Goal: Task Accomplishment & Management: Manage account settings

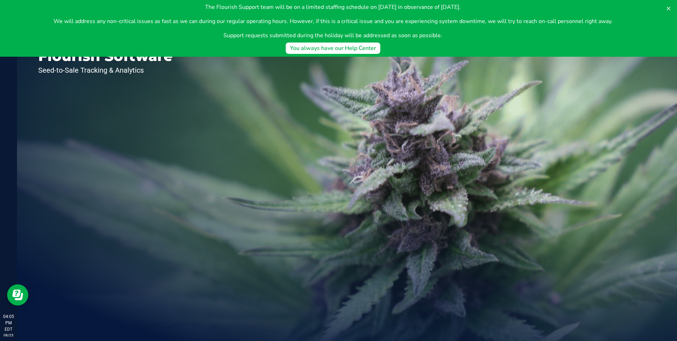
click at [167, 148] on div "Welcome to Flourish Software Seed-to-Sale Tracking & Analytics" at bounding box center [105, 179] width 177 height 324
click at [169, 132] on div "Welcome to Flourish Software Seed-to-Sale Tracking & Analytics" at bounding box center [105, 179] width 177 height 324
click at [673, 7] on button at bounding box center [668, 8] width 11 height 11
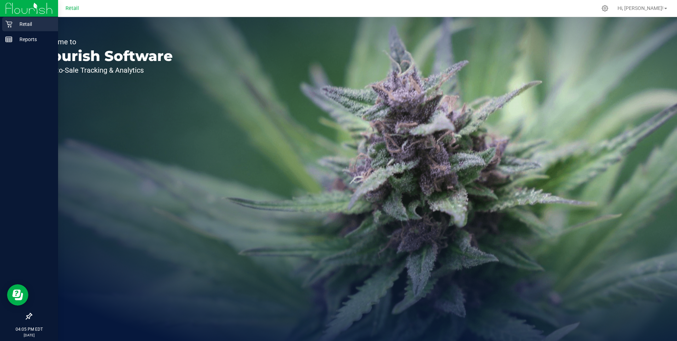
click at [13, 20] on p "Retail" at bounding box center [33, 24] width 42 height 8
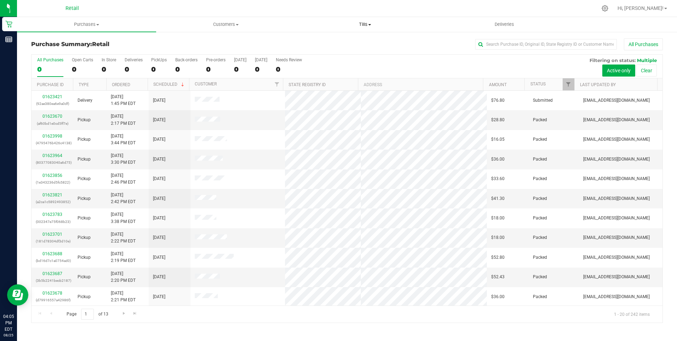
click at [365, 23] on span "Tills" at bounding box center [365, 24] width 138 height 6
click at [351, 42] on li "Manage tills" at bounding box center [365, 43] width 139 height 8
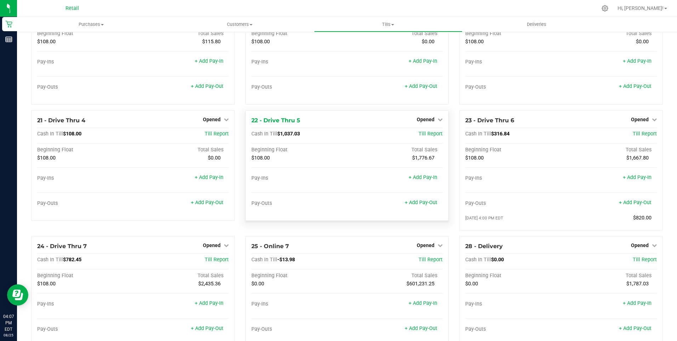
scroll to position [708, 0]
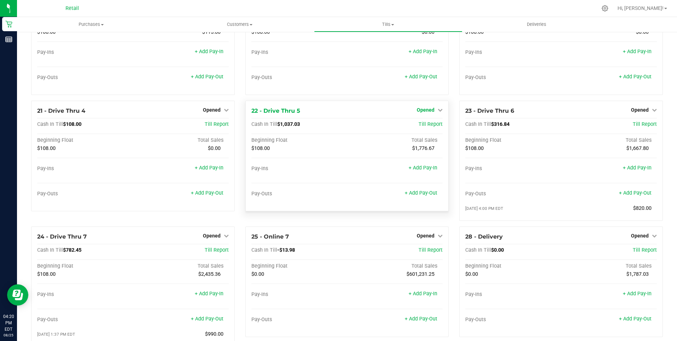
click at [432, 112] on link "Opened" at bounding box center [430, 110] width 26 height 6
click at [430, 127] on link "Close Till" at bounding box center [426, 124] width 19 height 6
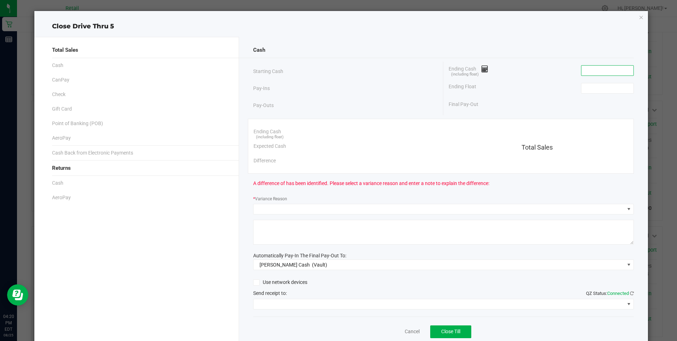
click at [581, 70] on input at bounding box center [607, 71] width 52 height 10
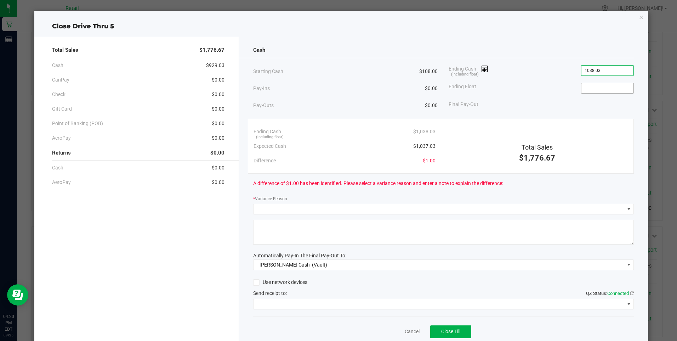
type input "$1,038.03"
drag, startPoint x: 584, startPoint y: 91, endPoint x: 581, endPoint y: 85, distance: 7.0
click at [581, 85] on input at bounding box center [607, 88] width 52 height 10
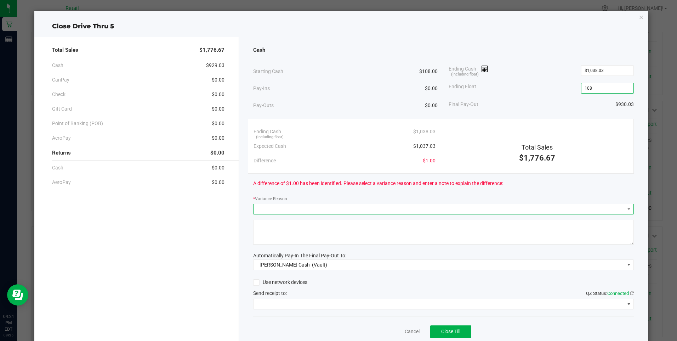
type input "$108.00"
click at [271, 207] on span at bounding box center [439, 209] width 371 height 10
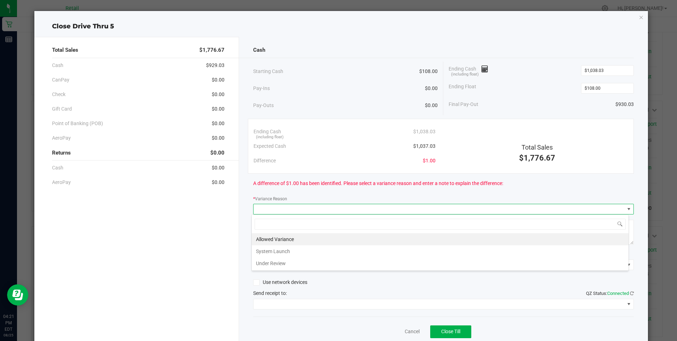
scroll to position [11, 377]
click at [278, 235] on li "Allowed Variance" at bounding box center [440, 239] width 377 height 12
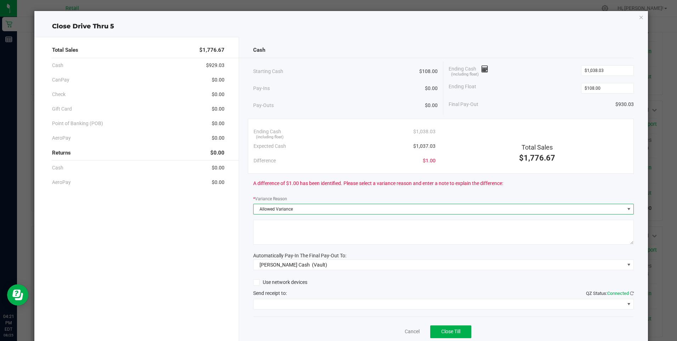
click at [268, 238] on textarea at bounding box center [443, 232] width 381 height 25
type textarea "mg"
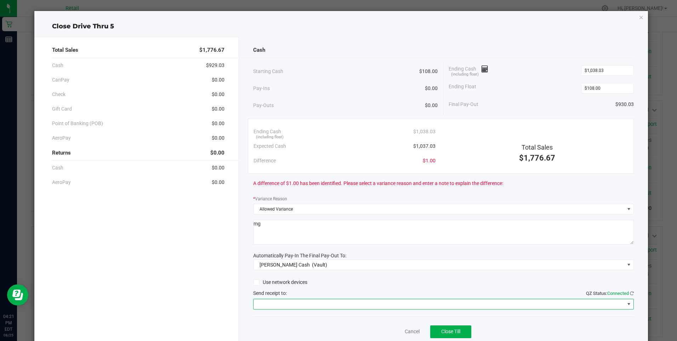
click at [314, 304] on span at bounding box center [439, 304] width 371 height 10
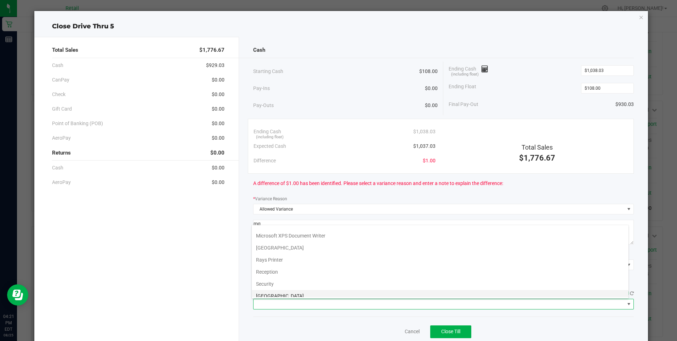
scroll to position [110, 0]
click at [309, 291] on Cutter "Star TSP143IIILAN Cutter" at bounding box center [440, 291] width 377 height 12
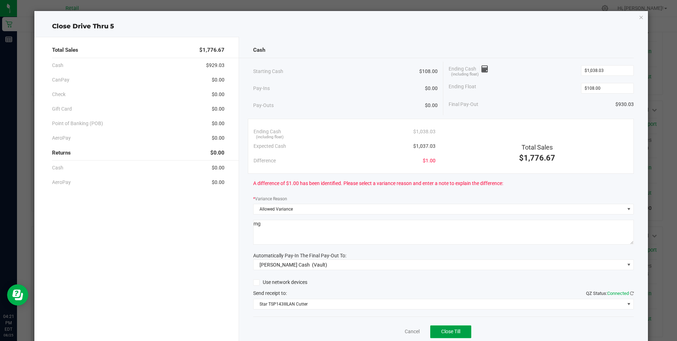
click at [446, 329] on span "Close Till" at bounding box center [450, 331] width 19 height 6
click at [391, 331] on link "Dismiss" at bounding box center [396, 331] width 17 height 7
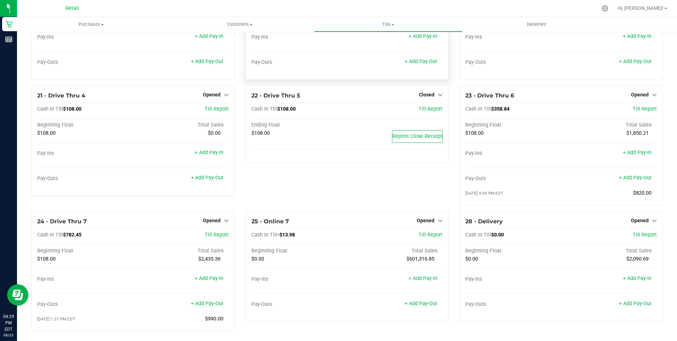
scroll to position [732, 0]
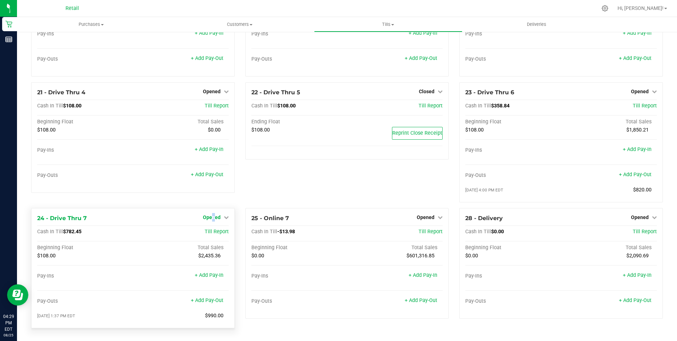
click at [212, 215] on span "Opened" at bounding box center [212, 217] width 18 height 6
drag, startPoint x: 212, startPoint y: 215, endPoint x: 212, endPoint y: 232, distance: 17.4
click at [212, 232] on link "Close Till" at bounding box center [212, 232] width 19 height 6
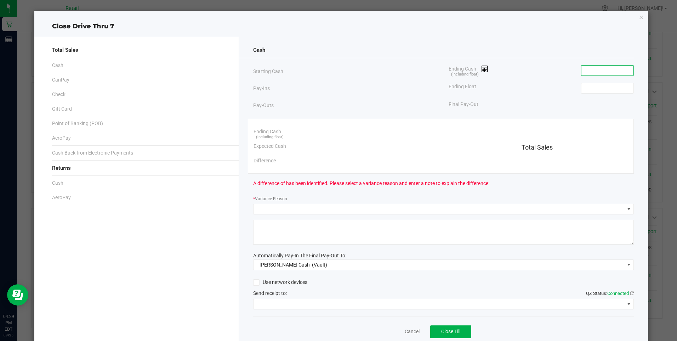
click at [582, 72] on input at bounding box center [607, 71] width 52 height 10
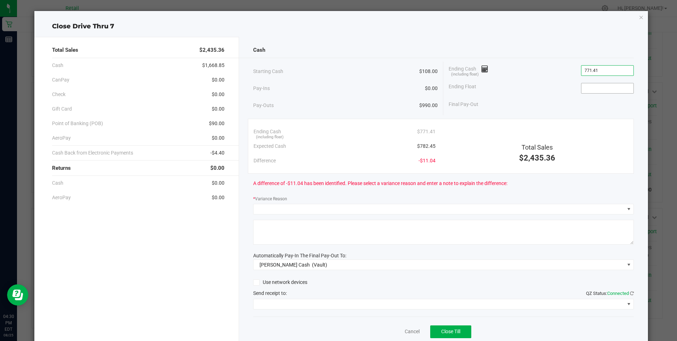
type input "$771.41"
click at [584, 89] on input at bounding box center [607, 88] width 52 height 10
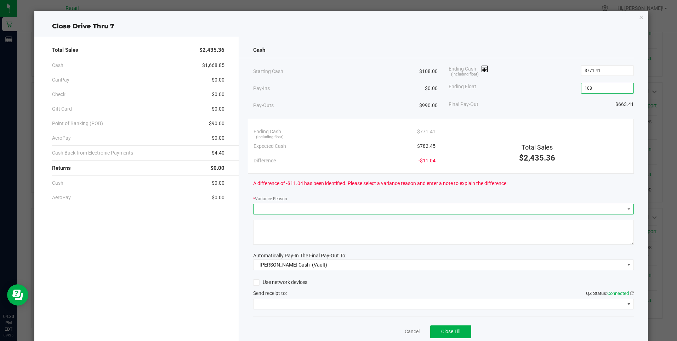
type input "$108.00"
drag, startPoint x: 258, startPoint y: 207, endPoint x: 253, endPoint y: 205, distance: 6.2
click at [257, 207] on span at bounding box center [439, 209] width 371 height 10
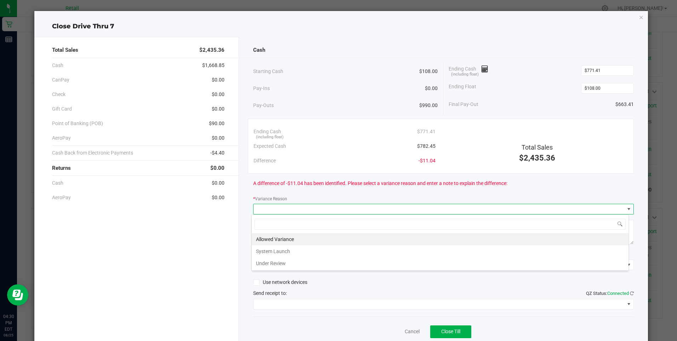
scroll to position [11, 377]
click at [275, 238] on li "Allowed Variance" at bounding box center [440, 239] width 377 height 12
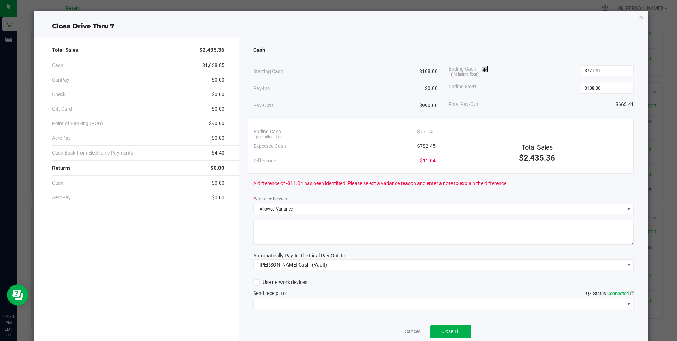
drag, startPoint x: 272, startPoint y: 237, endPoint x: 262, endPoint y: 236, distance: 10.3
click at [270, 237] on textarea at bounding box center [443, 232] width 381 height 25
type textarea "mg"
click at [306, 303] on span at bounding box center [439, 304] width 371 height 10
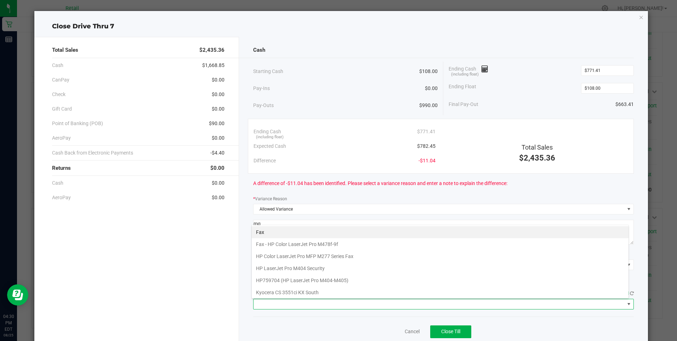
scroll to position [110, 0]
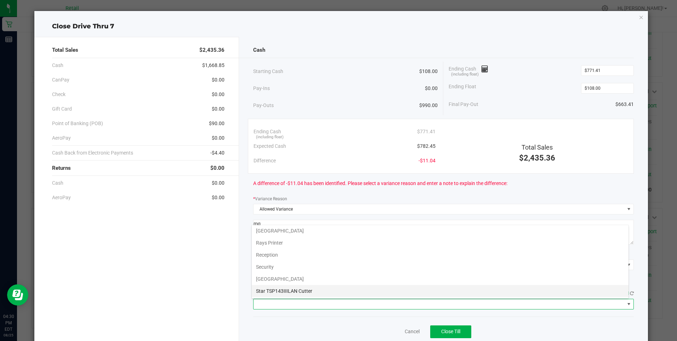
click at [309, 293] on Cutter "Star TSP143IIILAN Cutter" at bounding box center [440, 291] width 377 height 12
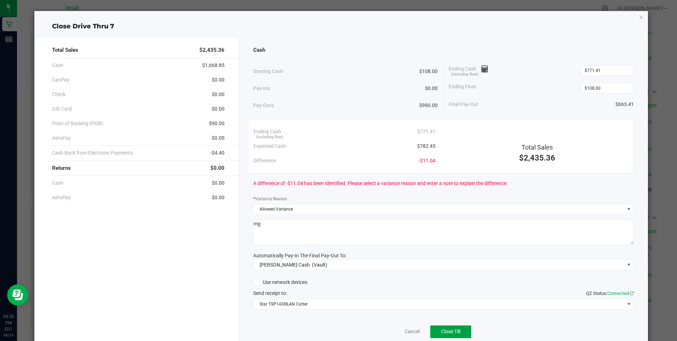
click at [446, 331] on span "Close Till" at bounding box center [450, 331] width 19 height 6
click at [393, 330] on link "Dismiss" at bounding box center [396, 331] width 17 height 7
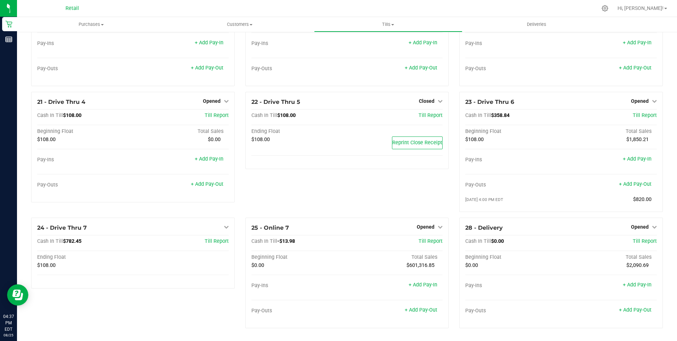
scroll to position [722, 0]
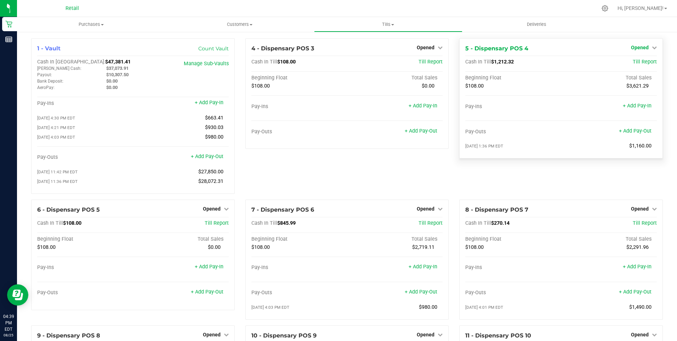
drag, startPoint x: 643, startPoint y: 45, endPoint x: 643, endPoint y: 50, distance: 5.0
click at [644, 46] on link "Opened" at bounding box center [644, 48] width 26 height 6
click at [643, 60] on link "Close Till" at bounding box center [640, 62] width 19 height 6
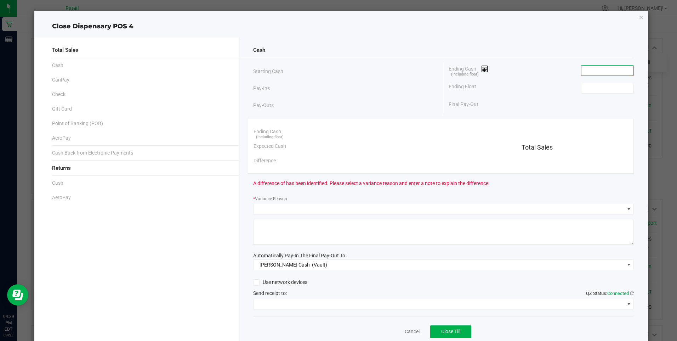
drag, startPoint x: 582, startPoint y: 69, endPoint x: 577, endPoint y: 69, distance: 5.0
click at [582, 69] on input at bounding box center [607, 71] width 52 height 10
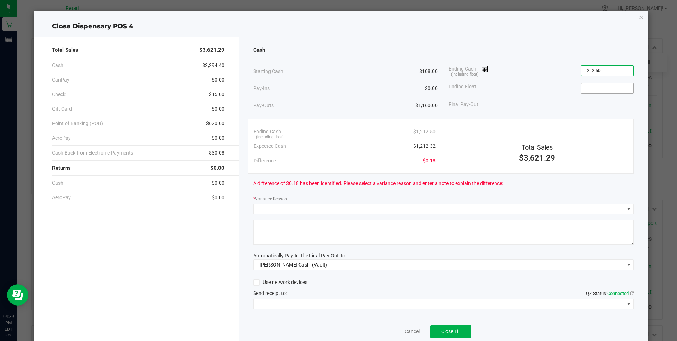
type input "$1,212.50"
click at [586, 90] on input at bounding box center [607, 88] width 52 height 10
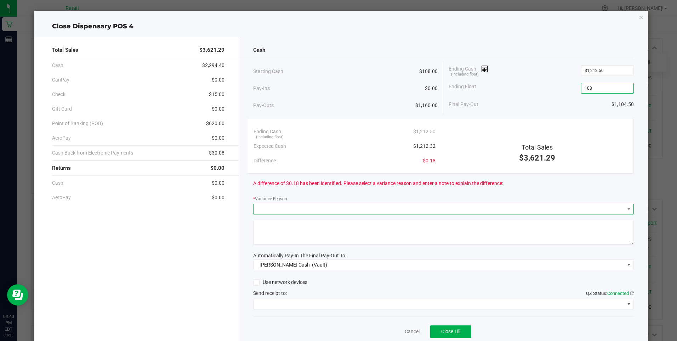
type input "$108.00"
drag, startPoint x: 261, startPoint y: 211, endPoint x: 257, endPoint y: 207, distance: 5.0
click at [258, 207] on span at bounding box center [439, 209] width 371 height 10
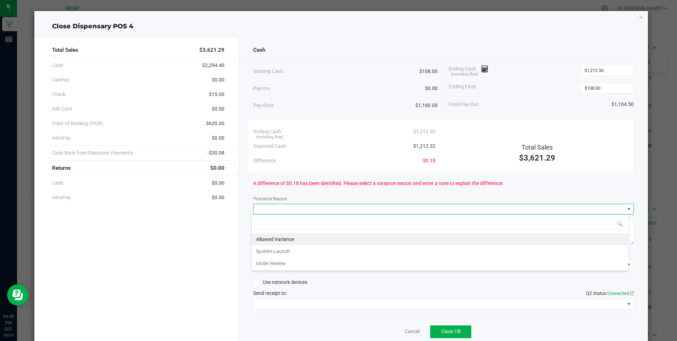
scroll to position [11, 377]
click at [276, 236] on li "Allowed Variance" at bounding box center [440, 239] width 377 height 12
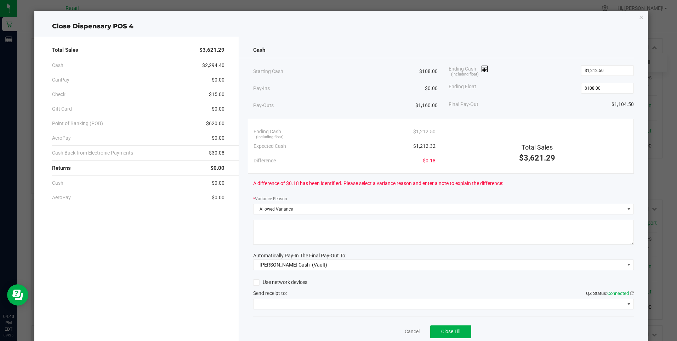
click at [277, 236] on textarea at bounding box center [443, 232] width 381 height 25
type textarea "mg"
click at [294, 303] on span at bounding box center [439, 304] width 371 height 10
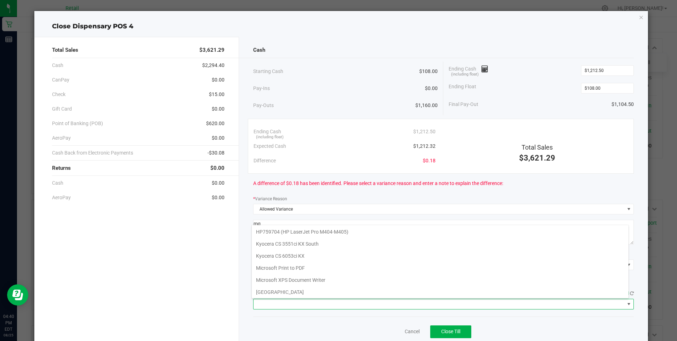
scroll to position [110, 0]
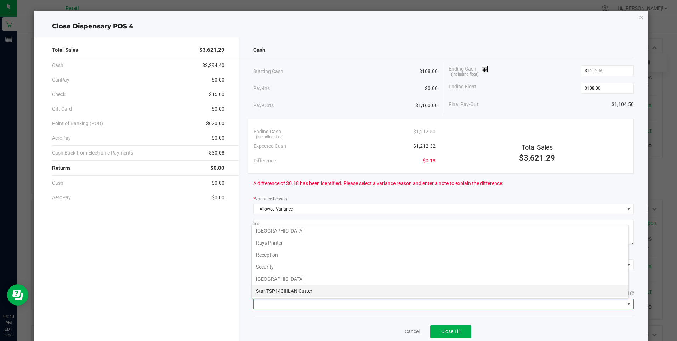
click at [304, 289] on Cutter "Star TSP143IIILAN Cutter" at bounding box center [440, 291] width 377 height 12
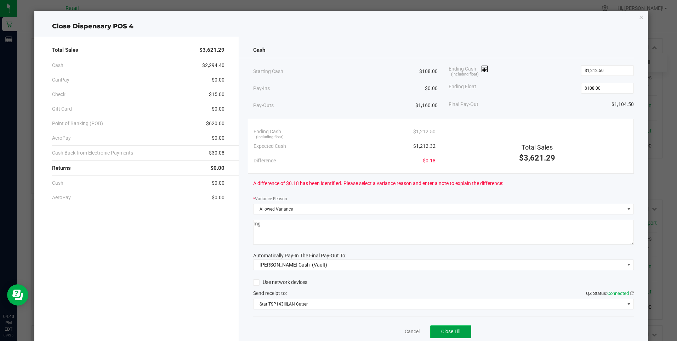
click at [443, 329] on span "Close Till" at bounding box center [450, 331] width 19 height 6
click at [391, 332] on link "Dismiss" at bounding box center [396, 331] width 17 height 7
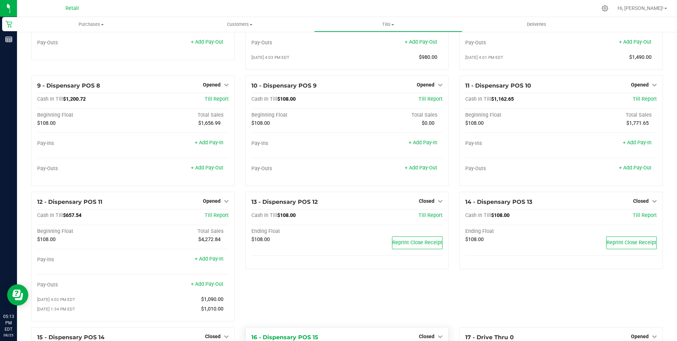
scroll to position [248, 0]
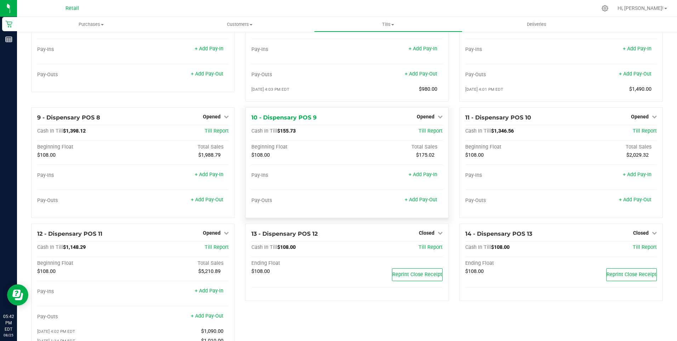
scroll to position [248, 0]
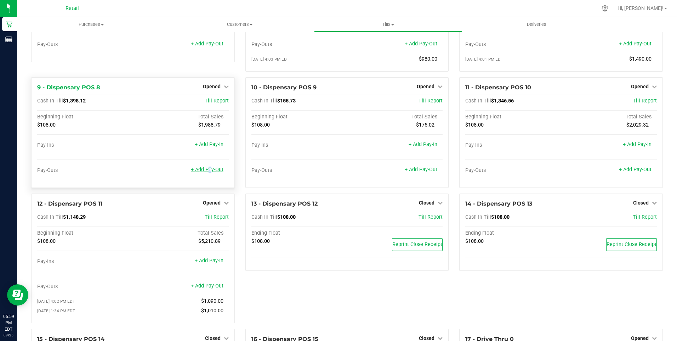
click at [206, 172] on link "+ Add Pay-Out" at bounding box center [207, 169] width 33 height 6
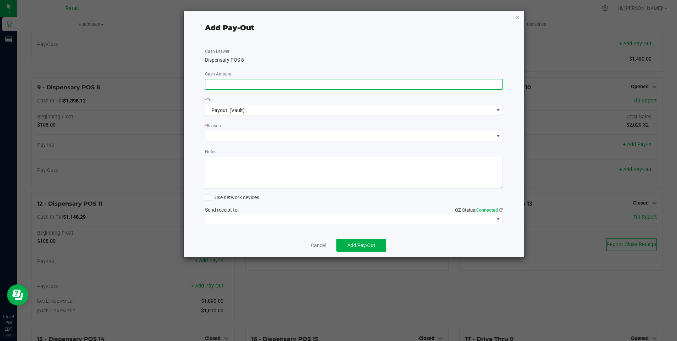
drag, startPoint x: 206, startPoint y: 174, endPoint x: 210, endPoint y: 81, distance: 93.6
click at [210, 81] on input at bounding box center [353, 84] width 297 height 10
type input "$1,200.00"
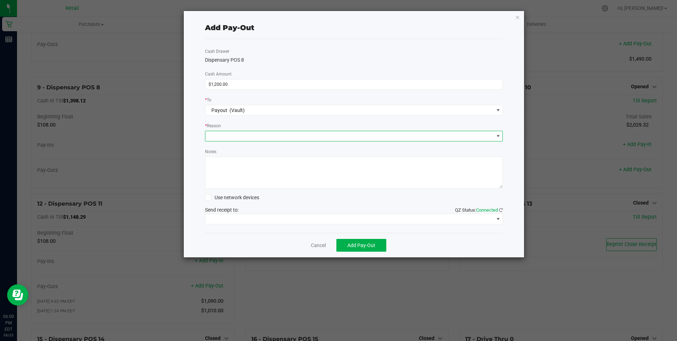
click at [218, 136] on span at bounding box center [349, 136] width 289 height 10
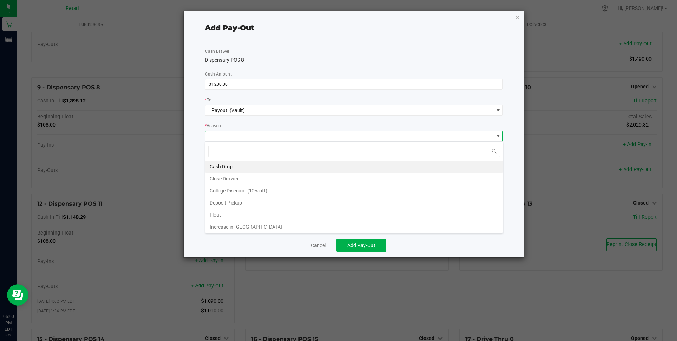
scroll to position [11, 298]
click at [222, 163] on li "Cash Drop" at bounding box center [353, 166] width 297 height 12
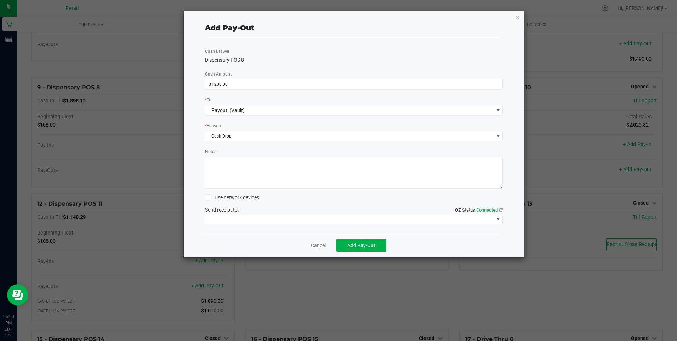
drag, startPoint x: 223, startPoint y: 164, endPoint x: 219, endPoint y: 164, distance: 3.6
click at [221, 165] on textarea "Notes" at bounding box center [354, 173] width 298 height 32
type textarea "mg"
click at [229, 216] on span at bounding box center [349, 219] width 289 height 10
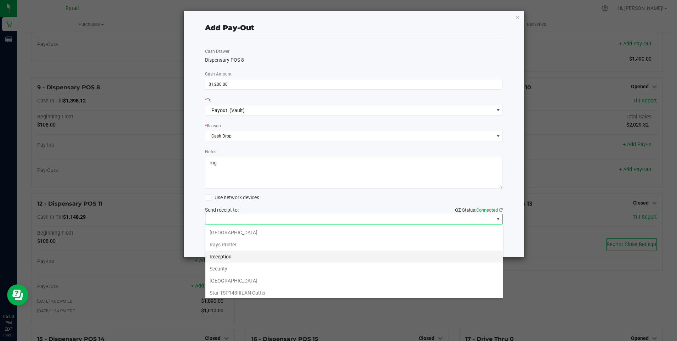
scroll to position [110, 0]
click at [243, 289] on Cutter "Star TSP143IIILAN Cutter" at bounding box center [353, 290] width 297 height 12
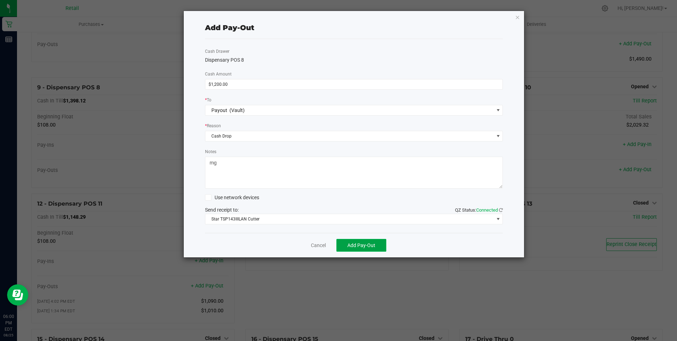
click at [356, 245] on span "Add Pay-Out" at bounding box center [361, 245] width 28 height 6
click at [324, 244] on link "Dismiss" at bounding box center [315, 244] width 17 height 7
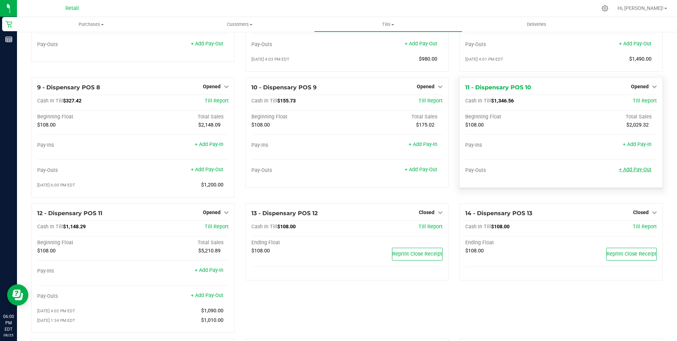
click at [632, 172] on link "+ Add Pay-Out" at bounding box center [635, 169] width 33 height 6
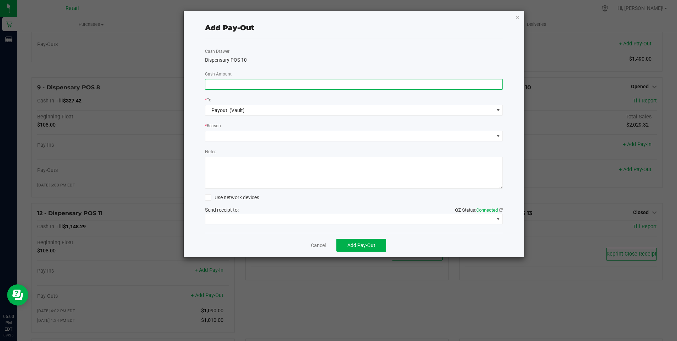
click at [209, 82] on input at bounding box center [353, 84] width 297 height 10
type input "$1,180.00"
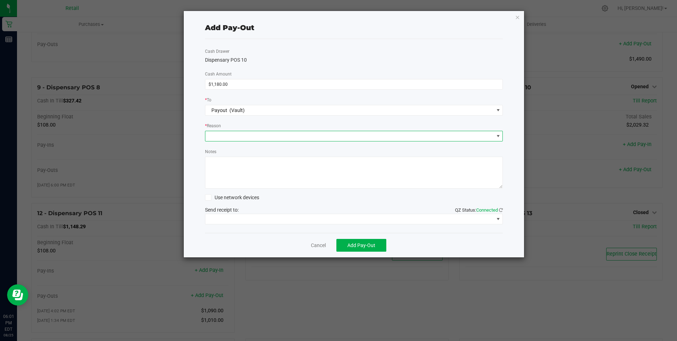
click at [211, 135] on span at bounding box center [349, 136] width 289 height 10
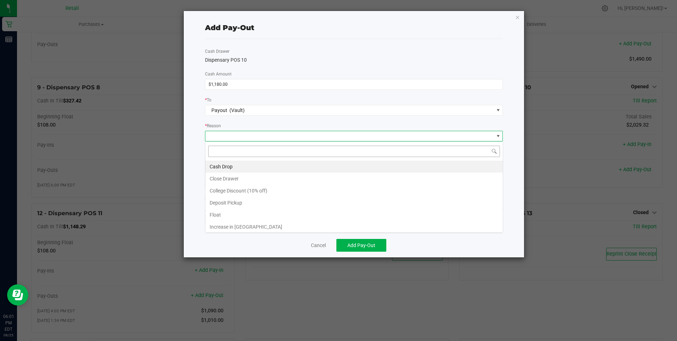
scroll to position [11, 298]
click at [224, 165] on li "Cash Drop" at bounding box center [353, 166] width 297 height 12
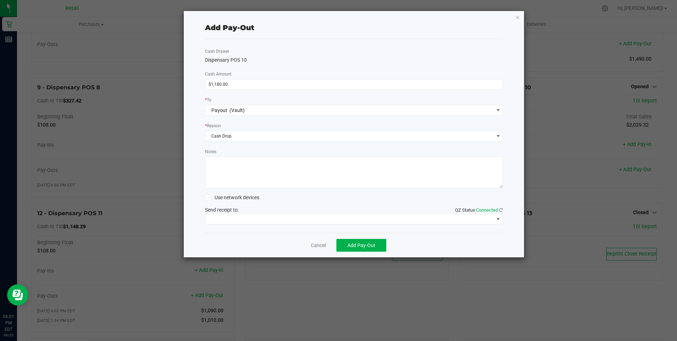
click at [223, 173] on textarea "Notes" at bounding box center [354, 173] width 298 height 32
type textarea "mg"
click at [258, 218] on span at bounding box center [349, 219] width 289 height 10
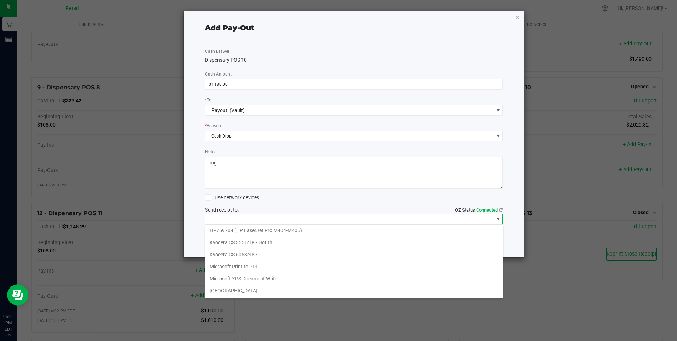
scroll to position [110, 0]
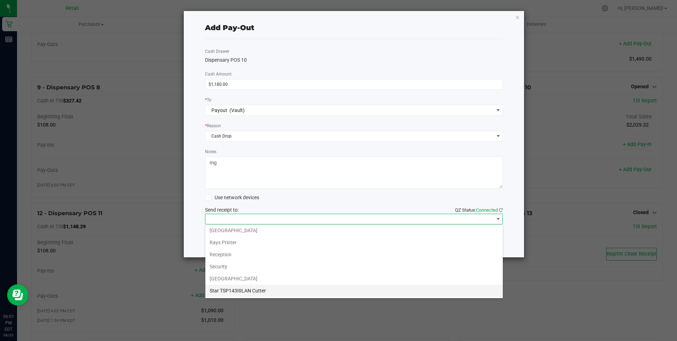
click at [261, 291] on Cutter "Star TSP143IIILAN Cutter" at bounding box center [353, 290] width 297 height 12
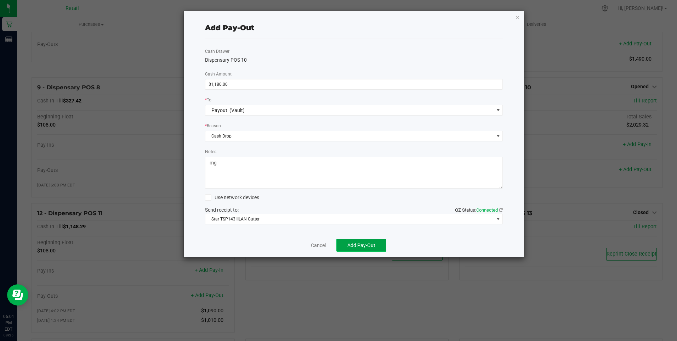
click at [360, 246] on span "Add Pay-Out" at bounding box center [361, 245] width 28 height 6
click at [321, 243] on link "Dismiss" at bounding box center [315, 244] width 17 height 7
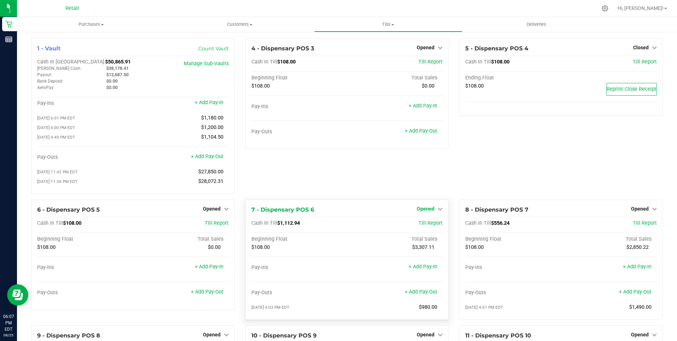
click at [426, 210] on span "Opened" at bounding box center [426, 209] width 18 height 6
click at [421, 225] on link "Close Till" at bounding box center [426, 223] width 19 height 6
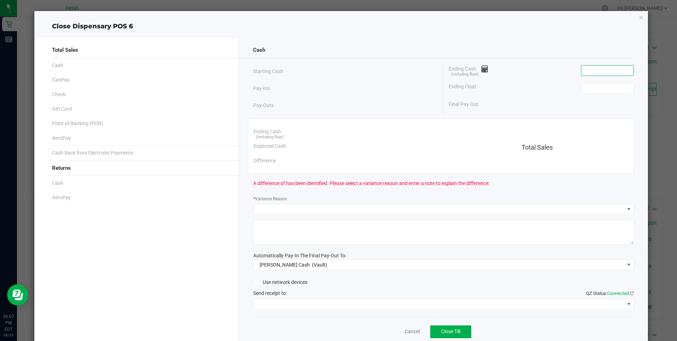
click at [581, 74] on input at bounding box center [607, 71] width 52 height 10
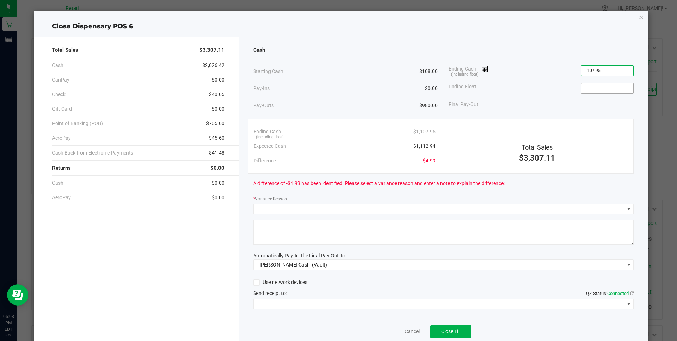
type input "$1,107.95"
click at [581, 87] on input at bounding box center [607, 88] width 52 height 10
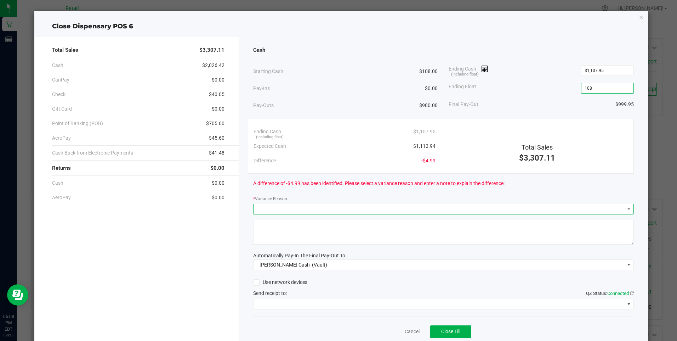
type input "$108.00"
click at [256, 208] on span at bounding box center [439, 209] width 371 height 10
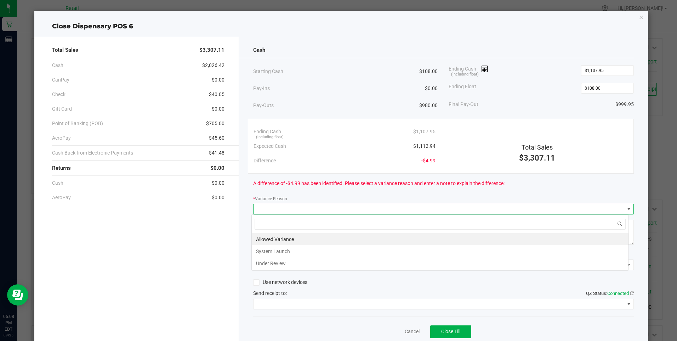
scroll to position [11, 377]
click at [277, 238] on li "Allowed Variance" at bounding box center [440, 239] width 377 height 12
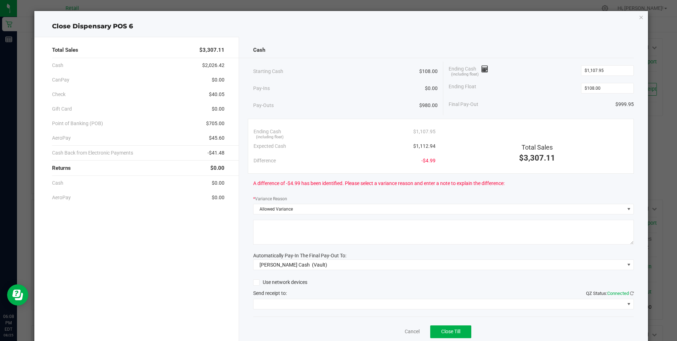
click at [262, 230] on textarea at bounding box center [443, 232] width 381 height 25
type textarea "mg"
click at [301, 304] on span at bounding box center [439, 304] width 371 height 10
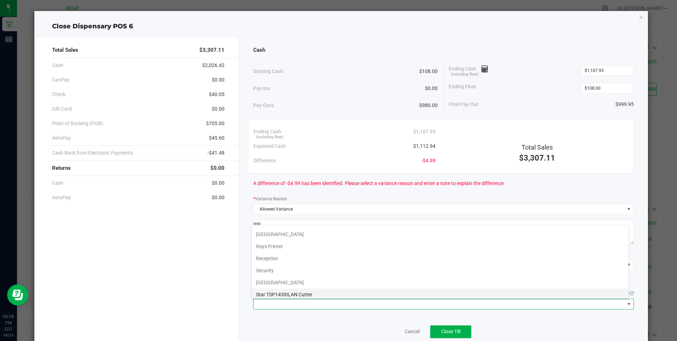
scroll to position [110, 0]
click at [305, 289] on Cutter "Star TSP143IIILAN Cutter" at bounding box center [440, 291] width 377 height 12
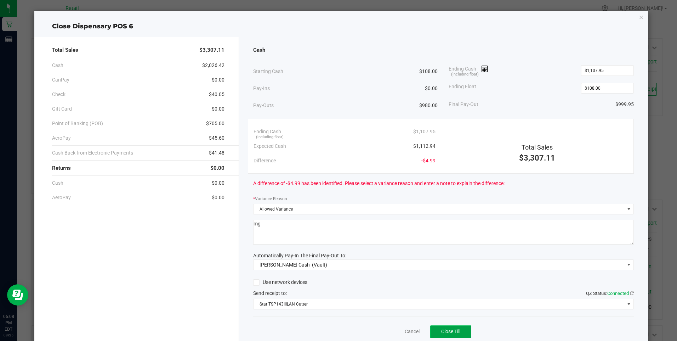
click at [442, 331] on span "Close Till" at bounding box center [450, 331] width 19 height 6
click at [388, 328] on link "Dismiss" at bounding box center [396, 331] width 17 height 7
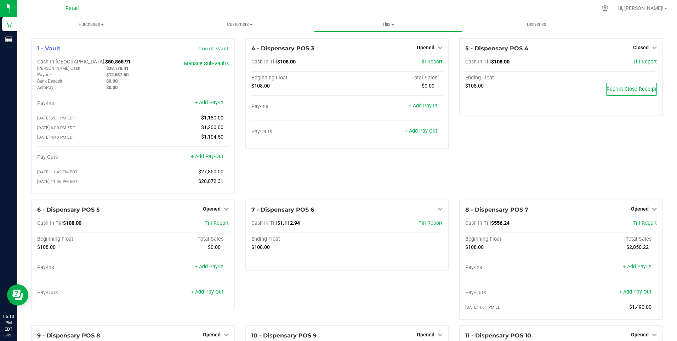
click at [388, 325] on div "7 - Dispensary POS 6 Close Till Cash In Till $1,112.94 Till Report Ending Float…" at bounding box center [347, 262] width 214 height 126
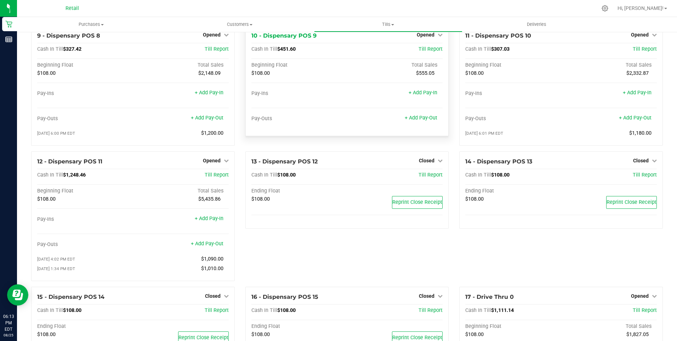
scroll to position [319, 0]
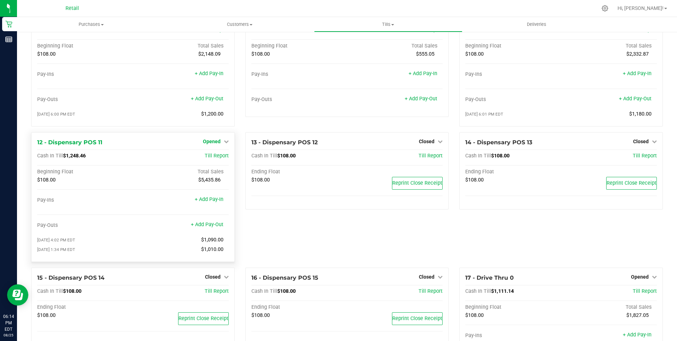
click at [211, 142] on span "Opened" at bounding box center [212, 141] width 18 height 6
click at [214, 156] on div "Close Till" at bounding box center [212, 156] width 52 height 9
click at [216, 158] on link "Close Till" at bounding box center [212, 156] width 19 height 6
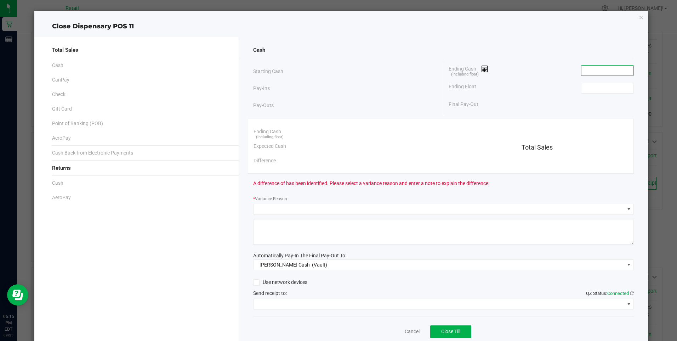
click at [581, 73] on input at bounding box center [607, 71] width 52 height 10
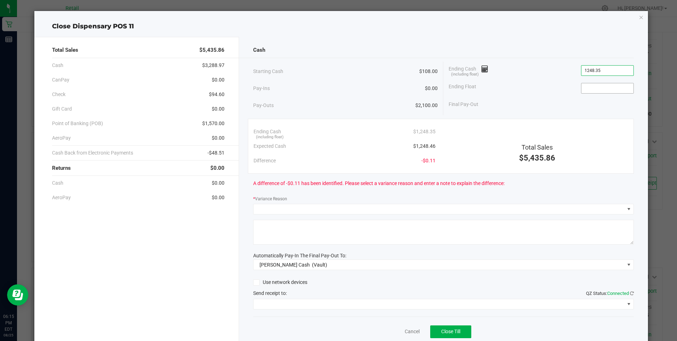
type input "$1,248.35"
click at [581, 88] on input at bounding box center [607, 88] width 52 height 10
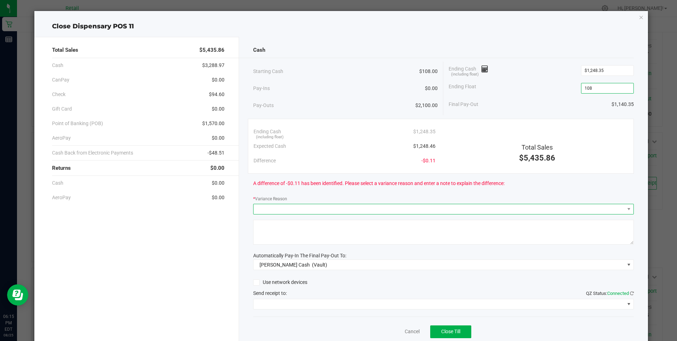
type input "$108.00"
click at [262, 207] on span at bounding box center [439, 209] width 371 height 10
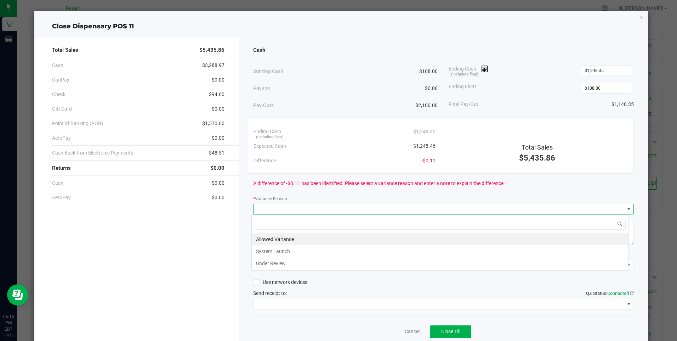
scroll to position [11, 377]
click at [284, 237] on li "Allowed Variance" at bounding box center [440, 239] width 377 height 12
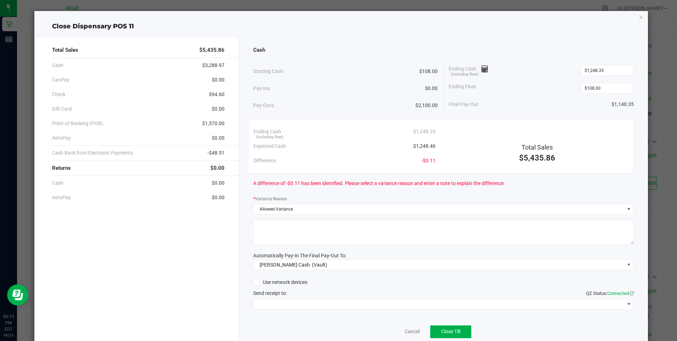
drag, startPoint x: 260, startPoint y: 232, endPoint x: 240, endPoint y: 228, distance: 20.1
click at [260, 231] on textarea at bounding box center [443, 232] width 381 height 25
type textarea "mg"
click at [303, 303] on span at bounding box center [439, 304] width 371 height 10
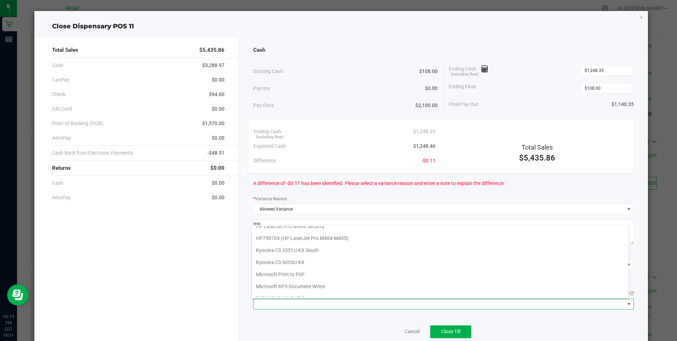
scroll to position [110, 0]
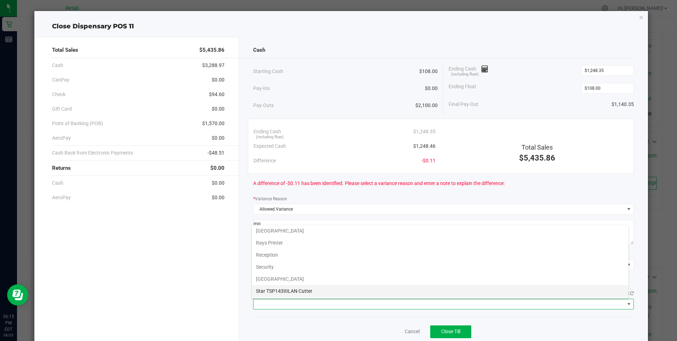
click at [305, 292] on Cutter "Star TSP143IIILAN Cutter" at bounding box center [440, 291] width 377 height 12
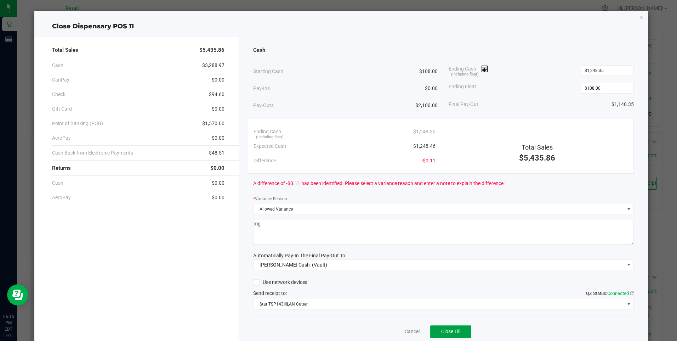
click at [441, 331] on span "Close Till" at bounding box center [450, 331] width 19 height 6
click at [389, 329] on link "Dismiss" at bounding box center [396, 331] width 17 height 7
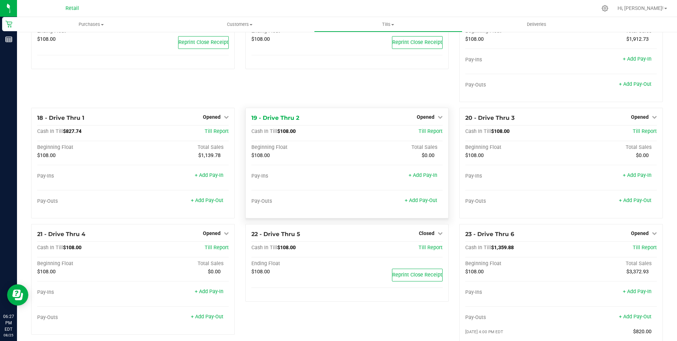
scroll to position [602, 0]
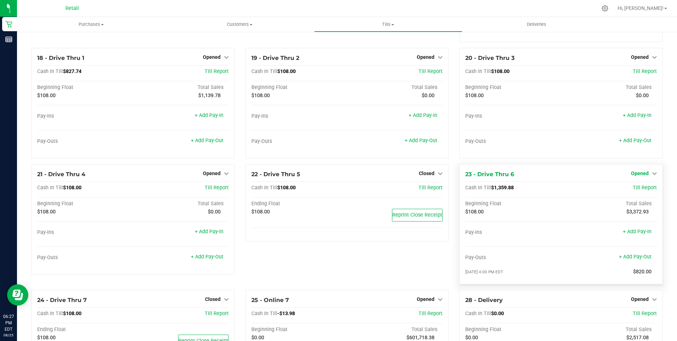
click at [636, 175] on span "Opened" at bounding box center [640, 173] width 18 height 6
click at [631, 190] on link "Close Till" at bounding box center [640, 188] width 19 height 6
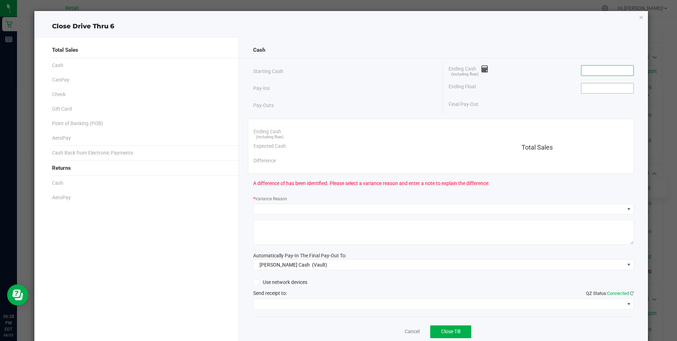
drag, startPoint x: 579, startPoint y: 72, endPoint x: 580, endPoint y: 83, distance: 11.7
click at [580, 84] on div "Ending Cash (including float) Ending Float Final Pay-Out" at bounding box center [538, 87] width 190 height 50
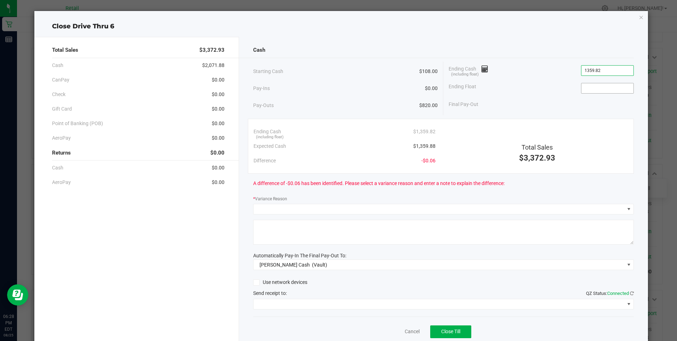
type input "$1,359.82"
click at [582, 89] on input at bounding box center [607, 88] width 52 height 10
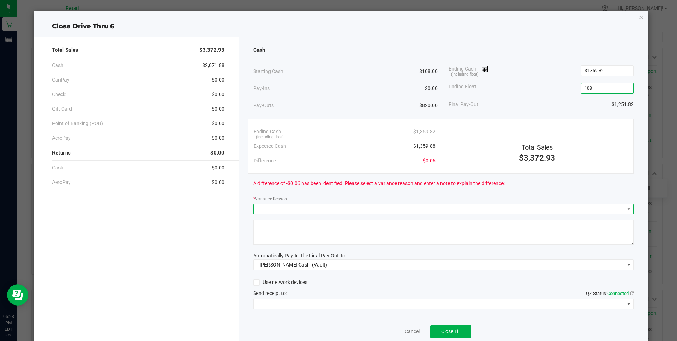
type input "$108.00"
click at [259, 210] on span at bounding box center [439, 209] width 371 height 10
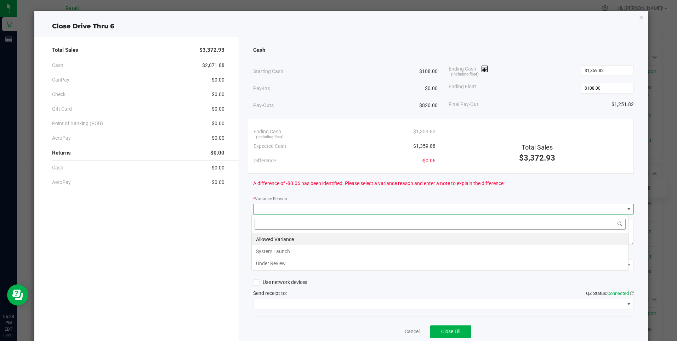
scroll to position [11, 377]
click at [272, 237] on li "Allowed Variance" at bounding box center [440, 239] width 377 height 12
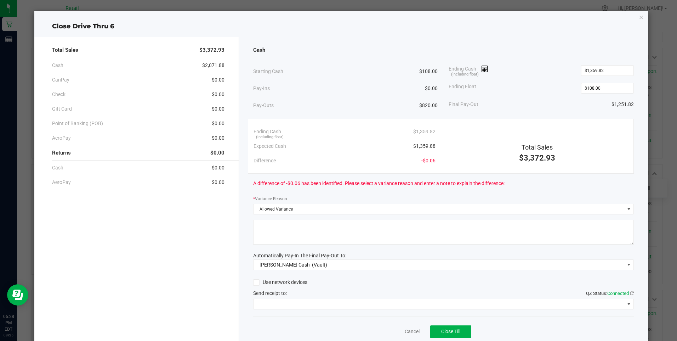
click at [271, 237] on textarea at bounding box center [443, 232] width 381 height 25
type textarea "mg"
click at [292, 301] on span at bounding box center [439, 304] width 371 height 10
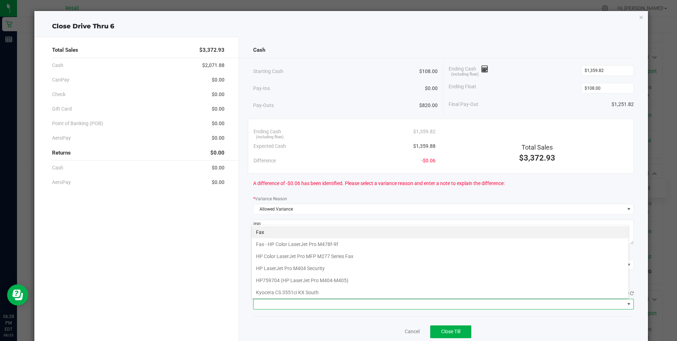
scroll to position [110, 0]
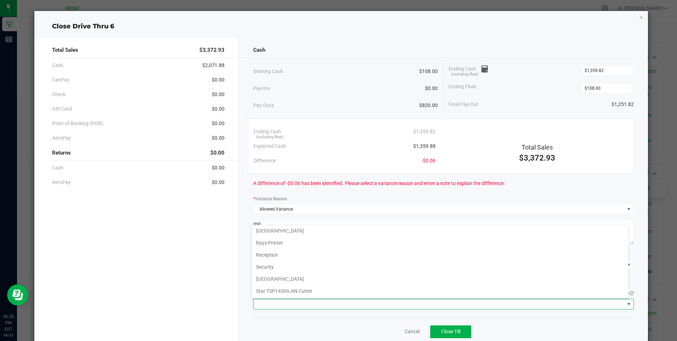
click at [302, 291] on Cutter "Star TSP143IIILAN Cutter" at bounding box center [440, 291] width 377 height 12
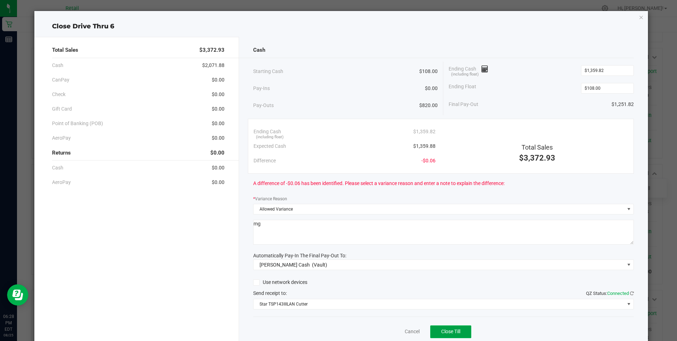
click at [446, 332] on span "Close Till" at bounding box center [450, 331] width 19 height 6
click at [396, 332] on link "Dismiss" at bounding box center [396, 331] width 17 height 7
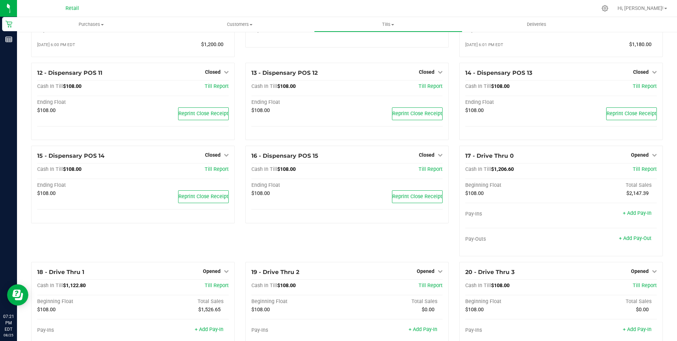
scroll to position [385, 0]
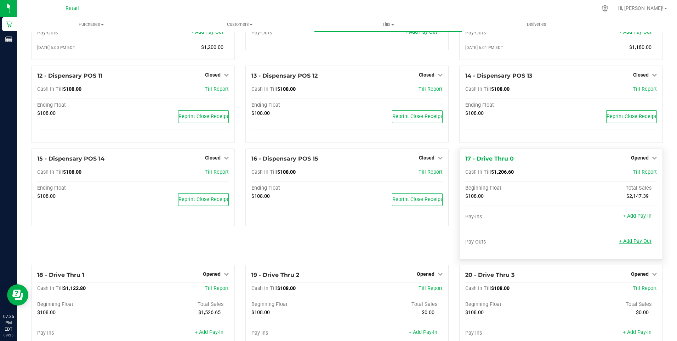
click at [633, 244] on link "+ Add Pay-Out" at bounding box center [635, 241] width 33 height 6
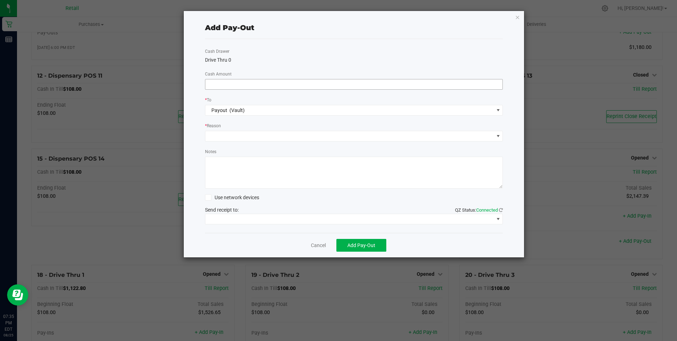
click at [216, 83] on input at bounding box center [353, 84] width 297 height 10
type input "$1,080.00"
click at [215, 135] on span at bounding box center [349, 136] width 289 height 10
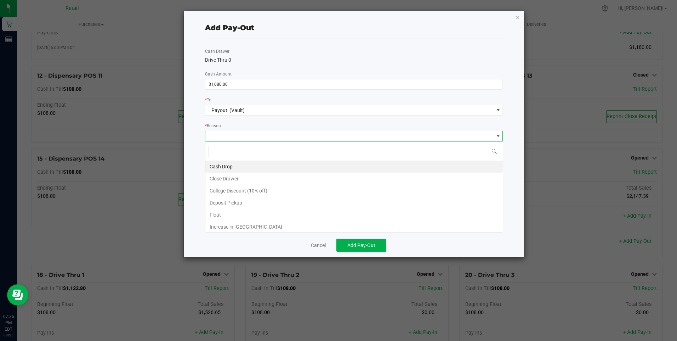
scroll to position [11, 298]
click at [217, 163] on li "Cash Drop" at bounding box center [353, 166] width 297 height 12
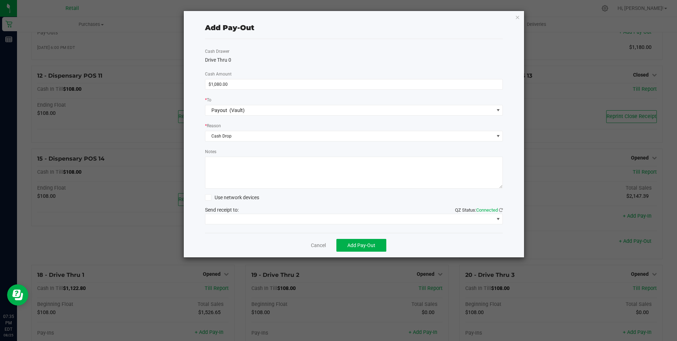
drag, startPoint x: 224, startPoint y: 177, endPoint x: 217, endPoint y: 178, distance: 7.3
click at [217, 178] on textarea "Notes" at bounding box center [354, 173] width 298 height 32
type textarea "mg"
click at [243, 218] on span at bounding box center [349, 219] width 289 height 10
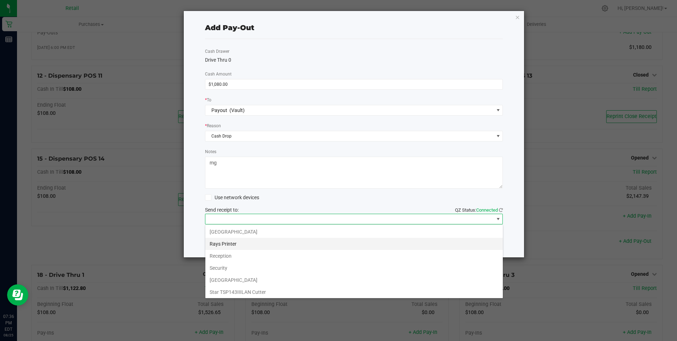
scroll to position [110, 0]
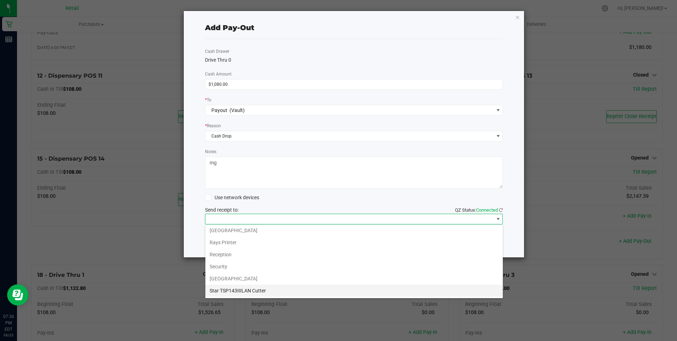
click at [257, 288] on Cutter "Star TSP143IIILAN Cutter" at bounding box center [353, 290] width 297 height 12
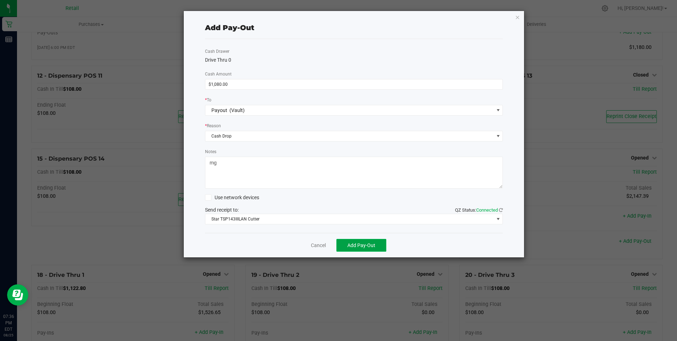
click at [358, 247] on span "Add Pay-Out" at bounding box center [361, 245] width 28 height 6
drag, startPoint x: 358, startPoint y: 247, endPoint x: 315, endPoint y: 243, distance: 43.0
click at [315, 243] on link "Dismiss" at bounding box center [315, 244] width 17 height 7
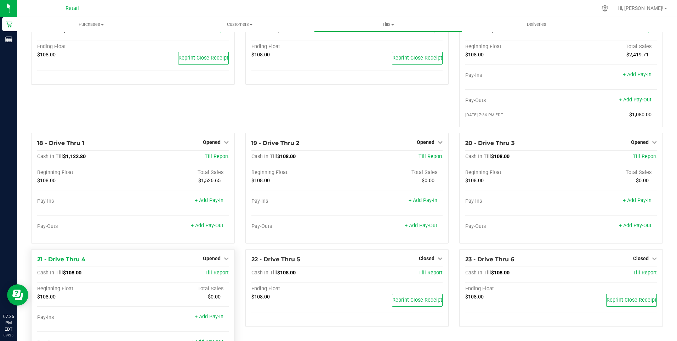
scroll to position [562, 0]
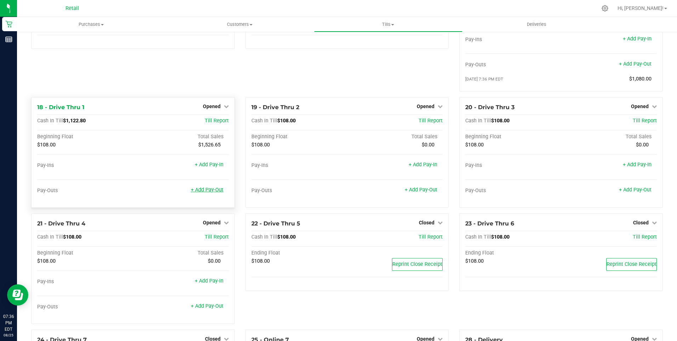
click at [211, 193] on link "+ Add Pay-Out" at bounding box center [207, 190] width 33 height 6
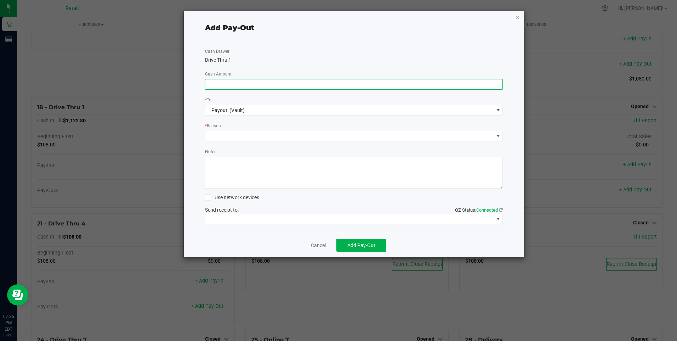
click at [211, 82] on input at bounding box center [353, 84] width 297 height 10
type input "$860.00"
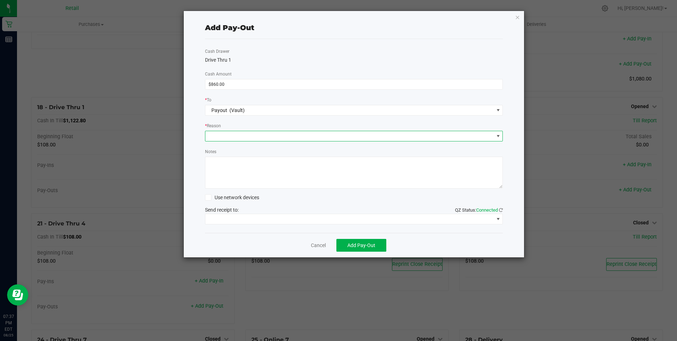
click at [228, 137] on span at bounding box center [349, 136] width 289 height 10
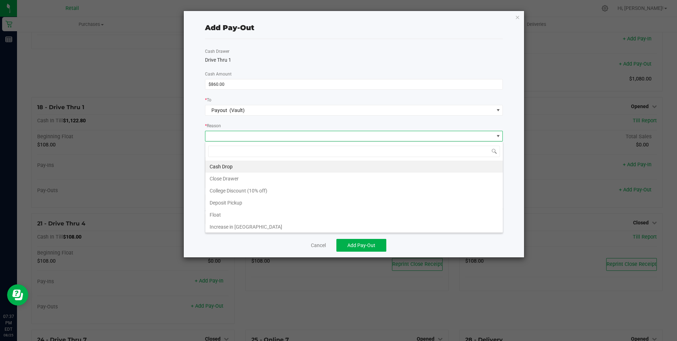
scroll to position [11, 298]
click at [214, 165] on li "Cash Drop" at bounding box center [353, 166] width 297 height 12
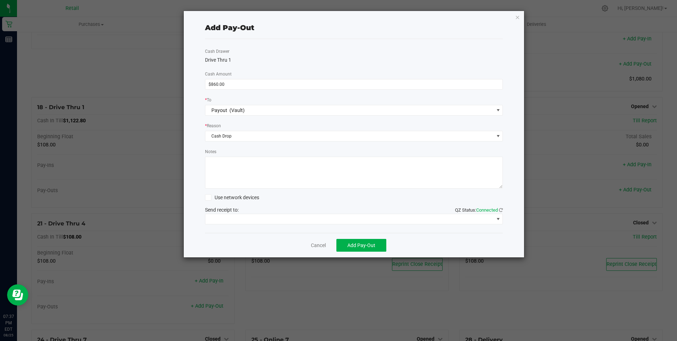
click at [214, 165] on textarea "Notes" at bounding box center [354, 173] width 298 height 32
type textarea "mg"
click at [245, 216] on span at bounding box center [349, 219] width 289 height 10
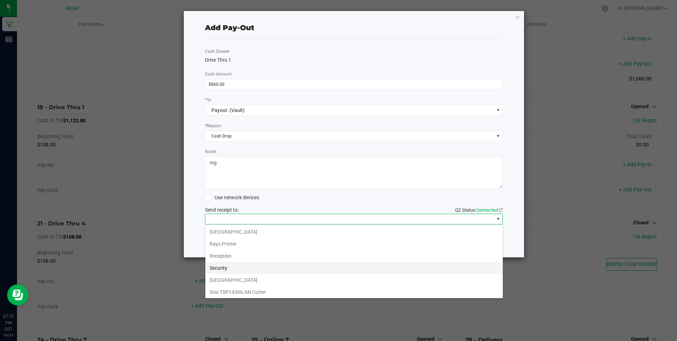
scroll to position [110, 0]
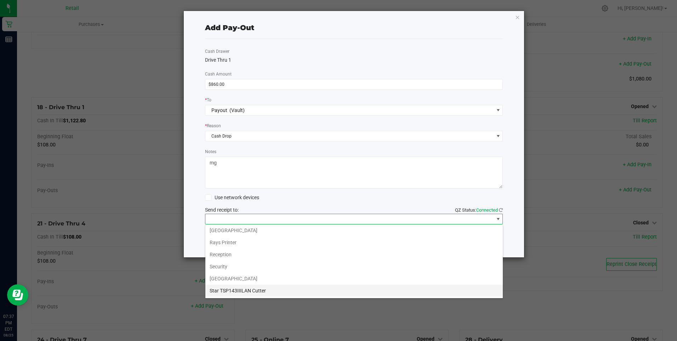
click at [255, 289] on Cutter "Star TSP143IIILAN Cutter" at bounding box center [353, 290] width 297 height 12
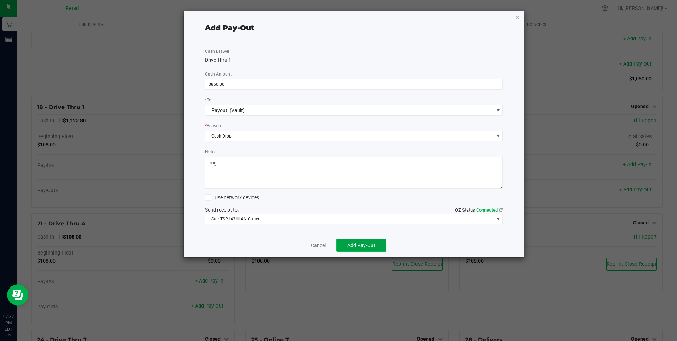
click at [364, 243] on span "Add Pay-Out" at bounding box center [361, 245] width 28 height 6
click at [316, 243] on link "Dismiss" at bounding box center [315, 244] width 17 height 7
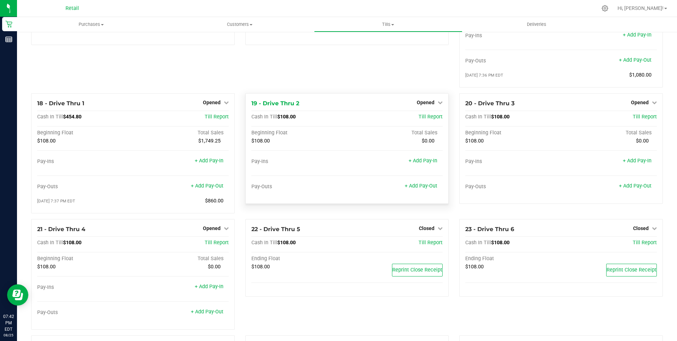
scroll to position [567, 0]
click at [432, 104] on link "Opened" at bounding box center [430, 102] width 26 height 6
click at [422, 120] on link "Close Till" at bounding box center [426, 117] width 19 height 6
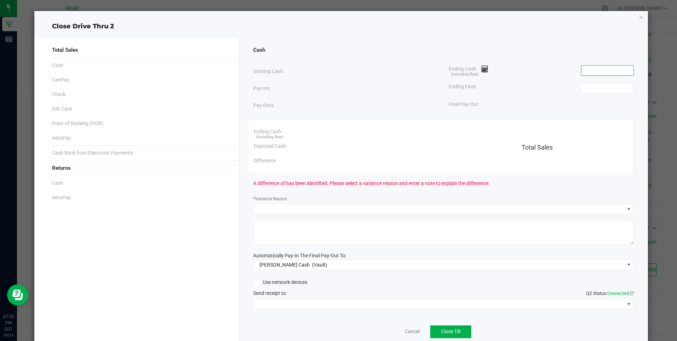
click at [583, 70] on input at bounding box center [607, 71] width 52 height 10
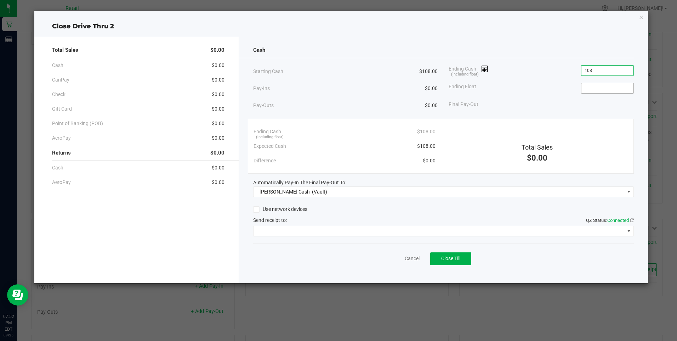
type input "$108.00"
click at [588, 90] on input at bounding box center [607, 88] width 52 height 10
type input "$108.00"
click at [446, 257] on span "Close Till" at bounding box center [450, 258] width 19 height 6
click at [395, 257] on link "Dismiss" at bounding box center [396, 258] width 17 height 7
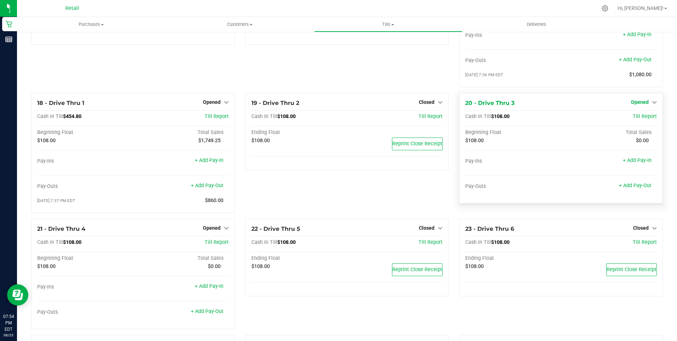
click at [638, 104] on span "Opened" at bounding box center [640, 102] width 18 height 6
click at [637, 120] on link "Close Till" at bounding box center [640, 117] width 19 height 6
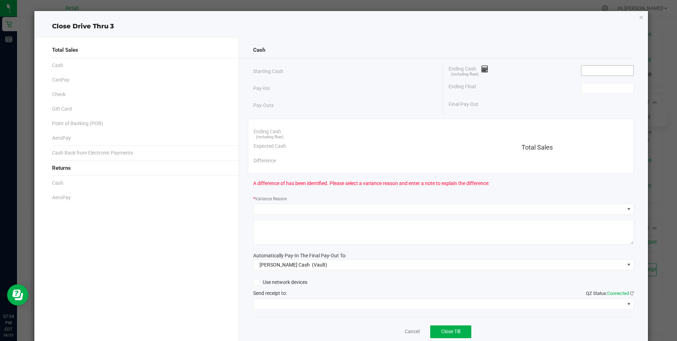
click at [585, 73] on input at bounding box center [607, 71] width 52 height 10
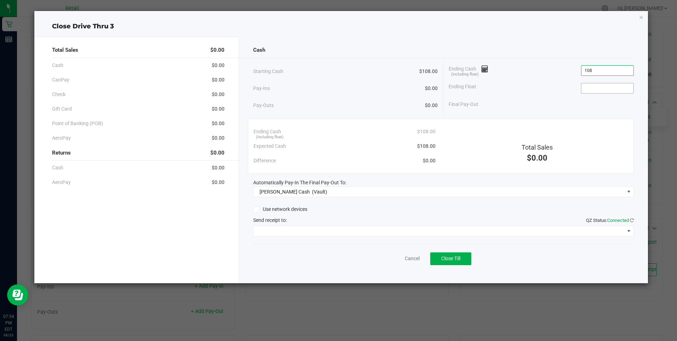
type input "$108.00"
click at [587, 87] on input at bounding box center [607, 88] width 52 height 10
type input "$108.00"
click at [450, 258] on span "Close Till" at bounding box center [450, 258] width 19 height 6
click at [398, 258] on link "Dismiss" at bounding box center [396, 258] width 17 height 7
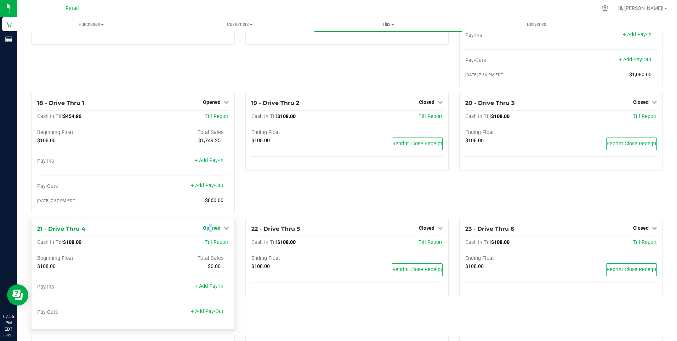
click at [210, 229] on span "Opened" at bounding box center [212, 228] width 18 height 6
drag, startPoint x: 210, startPoint y: 229, endPoint x: 213, endPoint y: 245, distance: 15.6
click at [213, 245] on link "Close Till" at bounding box center [212, 243] width 19 height 6
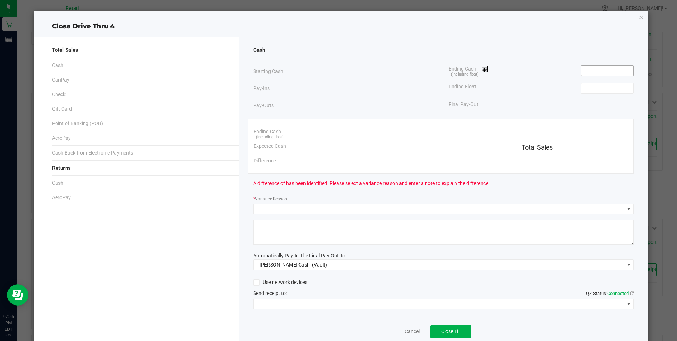
drag, startPoint x: 584, startPoint y: 73, endPoint x: 579, endPoint y: 73, distance: 5.3
click at [585, 73] on input at bounding box center [607, 71] width 52 height 10
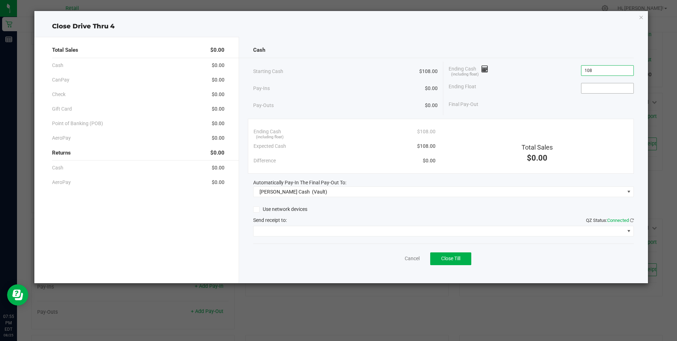
type input "$108.00"
click at [588, 88] on input at bounding box center [607, 88] width 52 height 10
type input "$108.00"
click at [447, 256] on span "Close Till" at bounding box center [450, 258] width 19 height 6
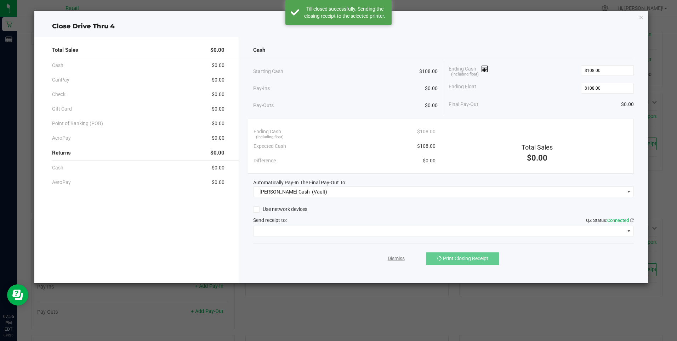
click at [397, 257] on link "Dismiss" at bounding box center [396, 258] width 17 height 7
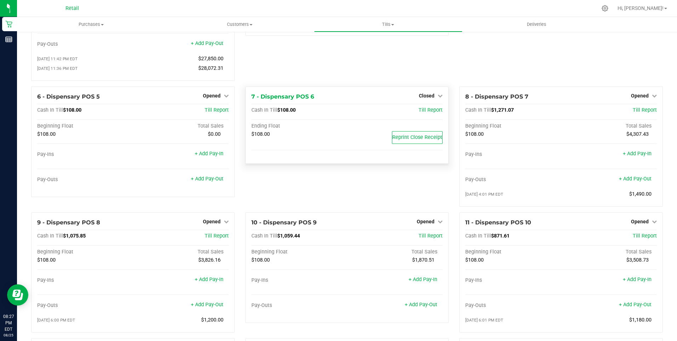
scroll to position [142, 0]
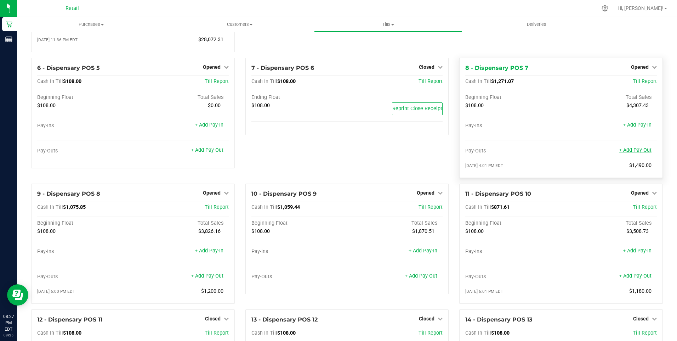
click at [628, 153] on link "+ Add Pay-Out" at bounding box center [635, 150] width 33 height 6
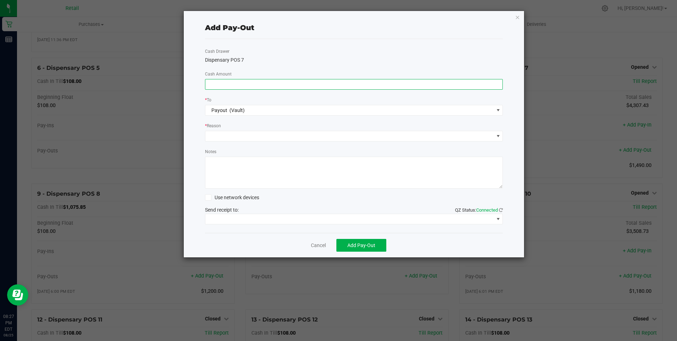
click at [206, 83] on input at bounding box center [353, 84] width 297 height 10
type input "$1,320.00"
click at [218, 132] on span at bounding box center [349, 136] width 289 height 10
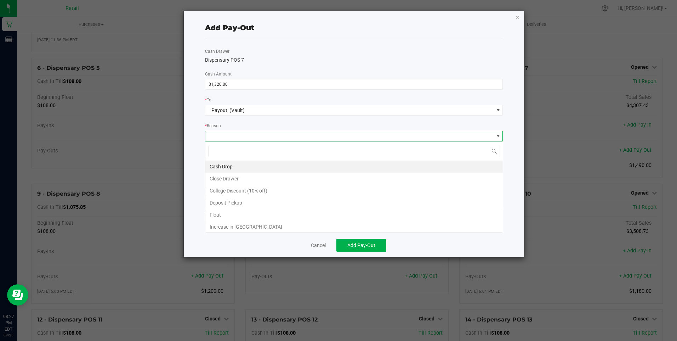
scroll to position [11, 298]
click at [214, 162] on li "Cash Drop" at bounding box center [353, 166] width 297 height 12
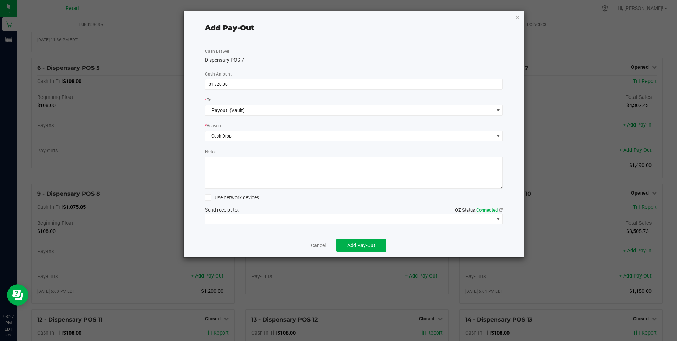
click at [214, 163] on textarea "Notes" at bounding box center [354, 173] width 298 height 32
type textarea "mg"
click at [244, 217] on span at bounding box center [349, 219] width 289 height 10
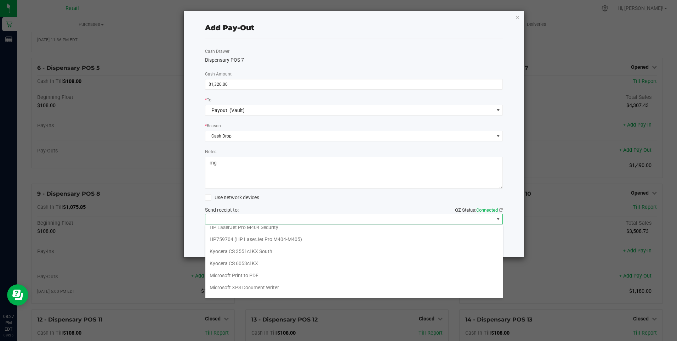
scroll to position [110, 0]
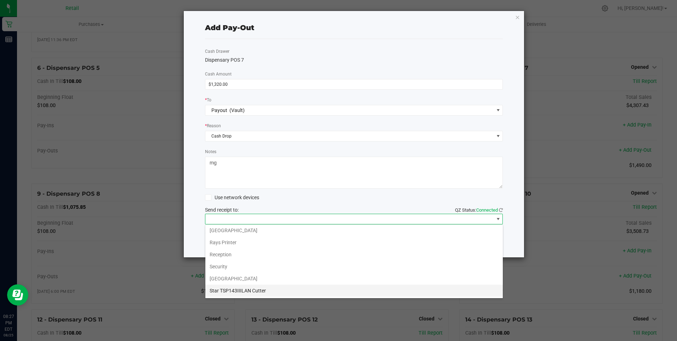
click at [254, 290] on Cutter "Star TSP143IIILAN Cutter" at bounding box center [353, 290] width 297 height 12
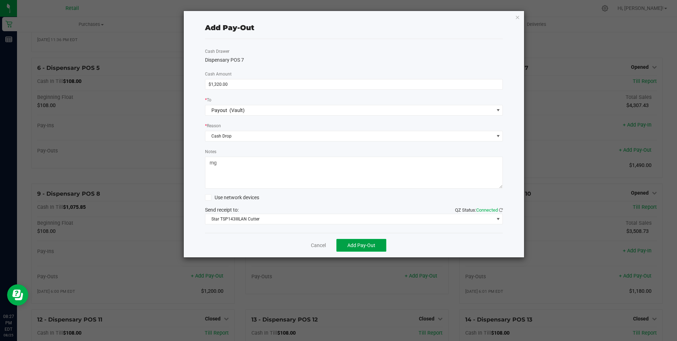
click at [358, 241] on button "Add Pay-Out" at bounding box center [361, 245] width 50 height 13
click at [314, 241] on div "Dismiss Reprint Receipt" at bounding box center [354, 245] width 298 height 24
click at [315, 245] on link "Dismiss" at bounding box center [315, 244] width 17 height 7
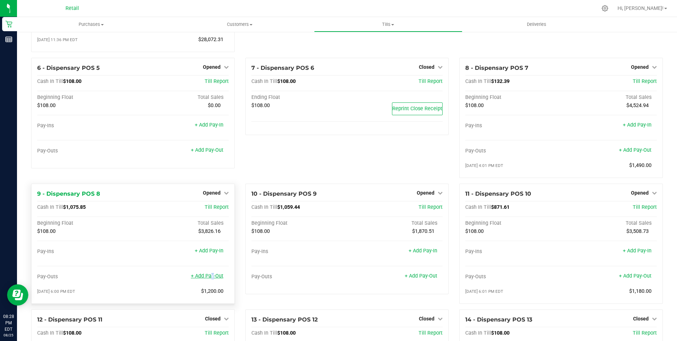
click at [209, 279] on link "+ Add Pay-Out" at bounding box center [207, 276] width 33 height 6
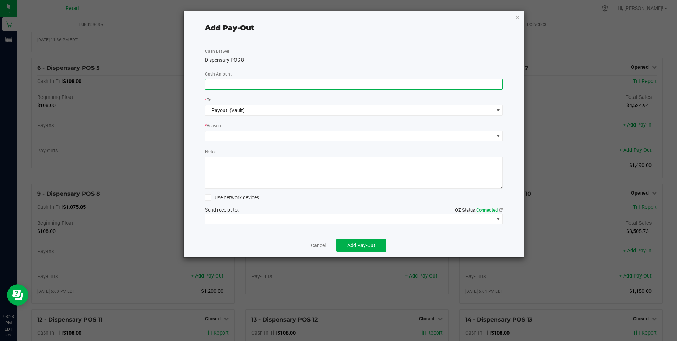
click at [211, 84] on input at bounding box center [353, 84] width 297 height 10
type input "$860.00"
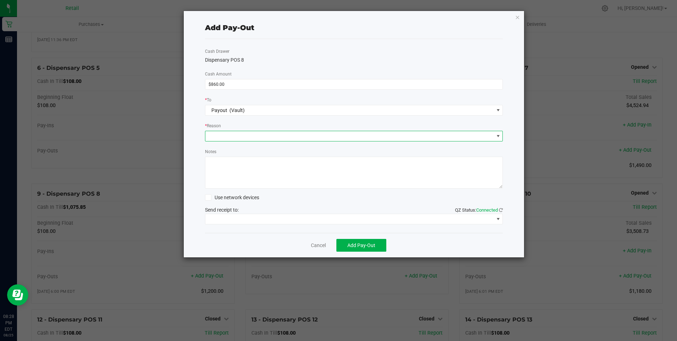
click at [228, 136] on span at bounding box center [349, 136] width 289 height 10
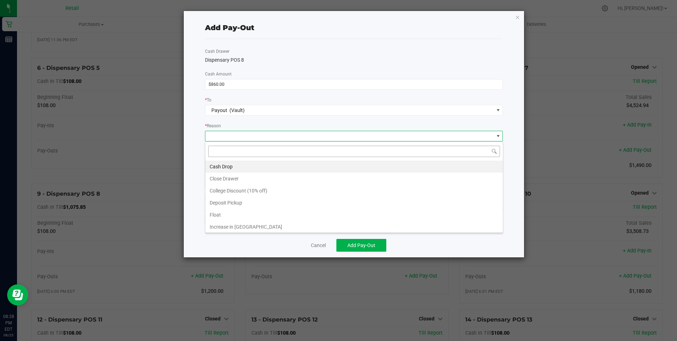
scroll to position [11, 298]
click at [223, 164] on li "Cash Drop" at bounding box center [353, 166] width 297 height 12
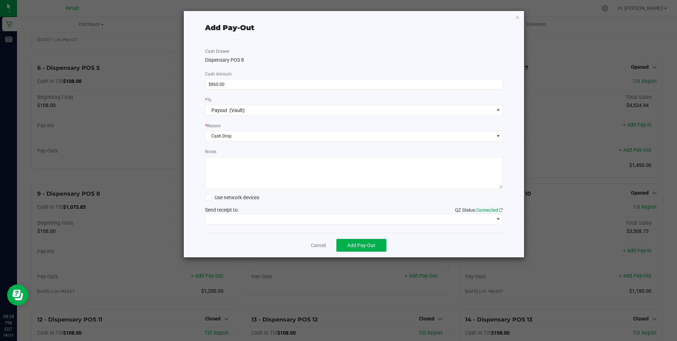
click at [223, 167] on textarea "Notes" at bounding box center [354, 173] width 298 height 32
type textarea "mg"
click at [243, 217] on span at bounding box center [349, 219] width 289 height 10
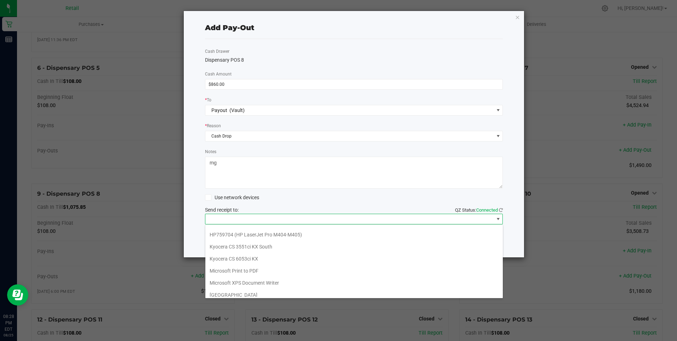
scroll to position [110, 0]
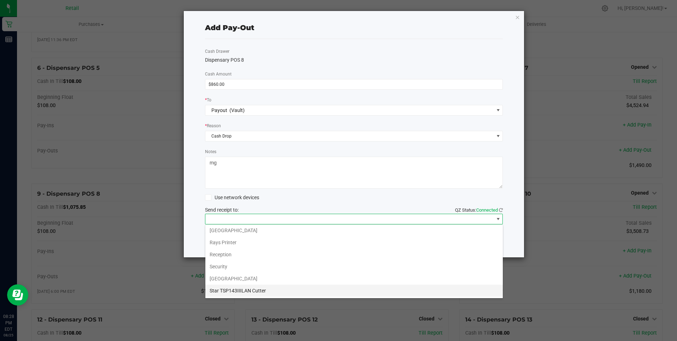
click at [259, 292] on Cutter "Star TSP143IIILAN Cutter" at bounding box center [353, 290] width 297 height 12
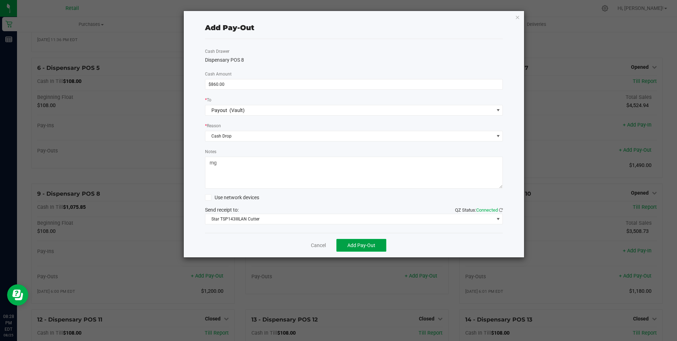
click at [362, 243] on span "Add Pay-Out" at bounding box center [361, 245] width 28 height 6
click at [321, 243] on link "Dismiss" at bounding box center [315, 244] width 17 height 7
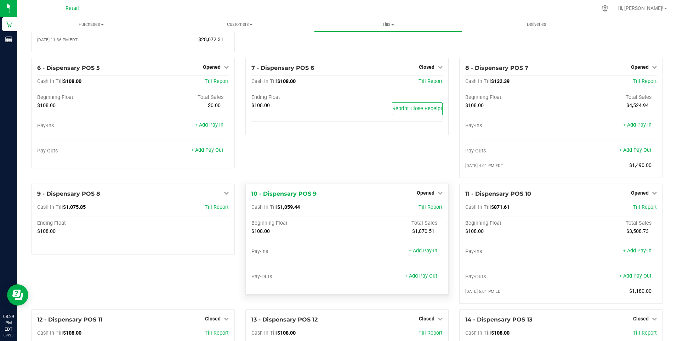
click at [416, 279] on link "+ Add Pay-Out" at bounding box center [421, 276] width 33 height 6
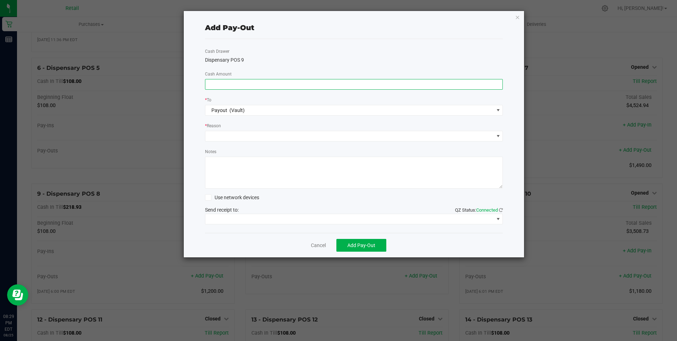
drag, startPoint x: 208, startPoint y: 81, endPoint x: 209, endPoint y: 86, distance: 5.0
click at [209, 82] on input at bounding box center [353, 84] width 297 height 10
type input "$1,100.00"
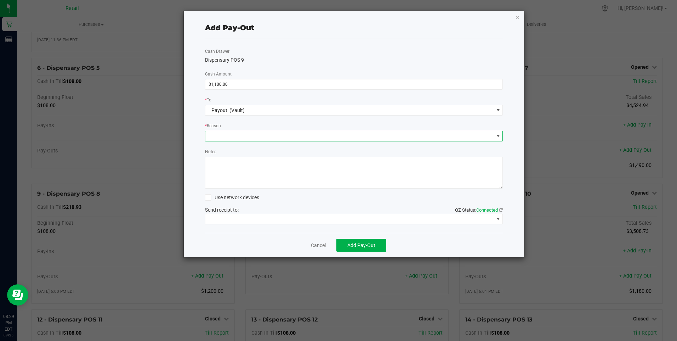
click at [222, 135] on span at bounding box center [349, 136] width 289 height 10
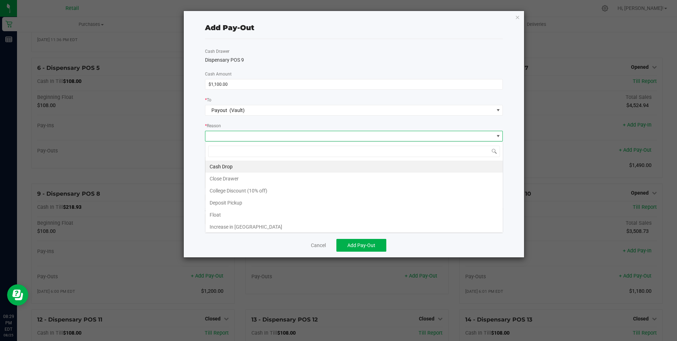
scroll to position [11, 298]
click at [225, 166] on li "Cash Drop" at bounding box center [353, 166] width 297 height 12
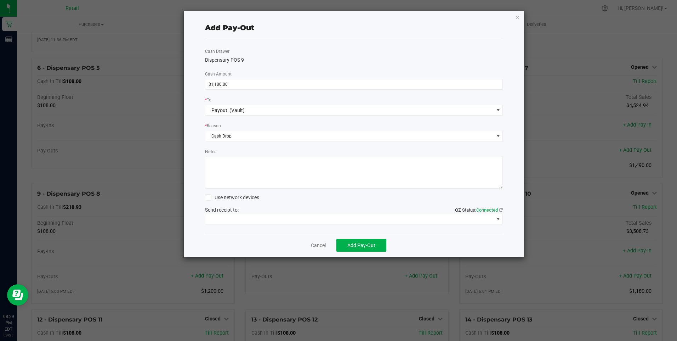
click at [224, 168] on textarea "Notes" at bounding box center [354, 173] width 298 height 32
type textarea "mg"
click at [234, 217] on span at bounding box center [349, 219] width 289 height 10
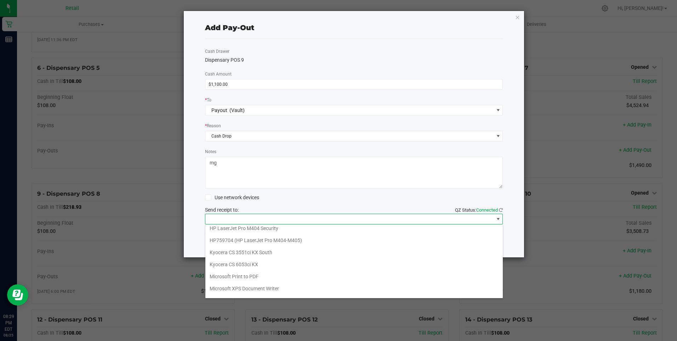
scroll to position [110, 0]
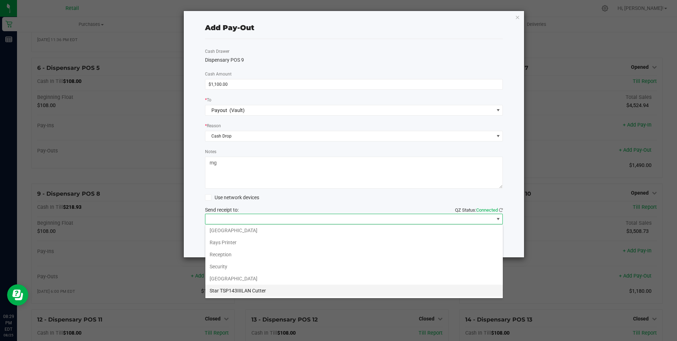
click at [251, 288] on Cutter "Star TSP143IIILAN Cutter" at bounding box center [353, 290] width 297 height 12
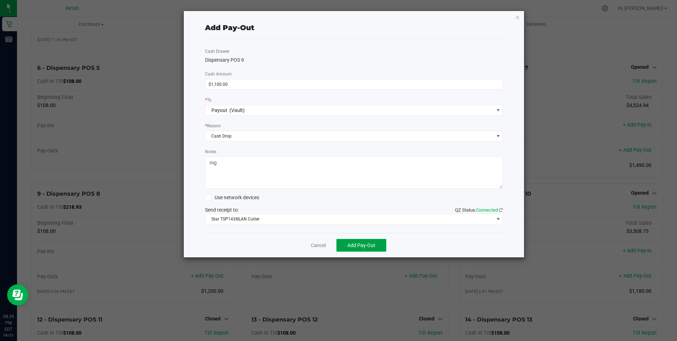
click at [361, 242] on span "Add Pay-Out" at bounding box center [361, 245] width 28 height 6
click at [318, 244] on link "Dismiss" at bounding box center [315, 244] width 17 height 7
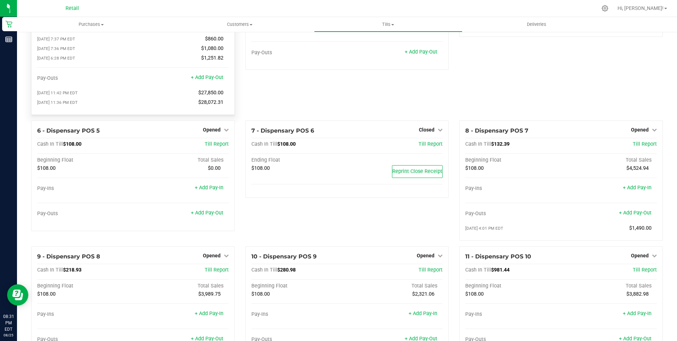
scroll to position [71, 0]
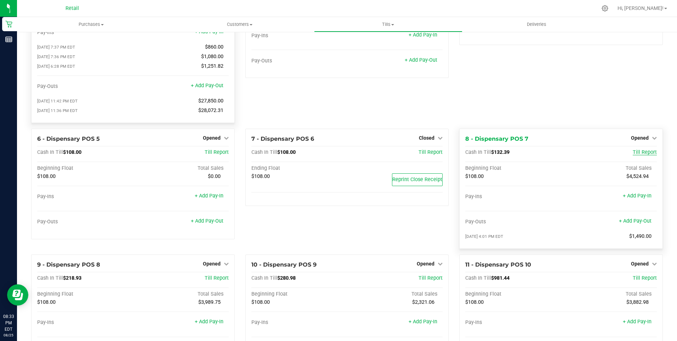
drag, startPoint x: 643, startPoint y: 137, endPoint x: 644, endPoint y: 152, distance: 15.6
click at [644, 142] on div "Opened" at bounding box center [644, 137] width 26 height 8
click at [638, 139] on span "Opened" at bounding box center [640, 138] width 18 height 6
click at [635, 155] on link "Close Till" at bounding box center [640, 152] width 19 height 6
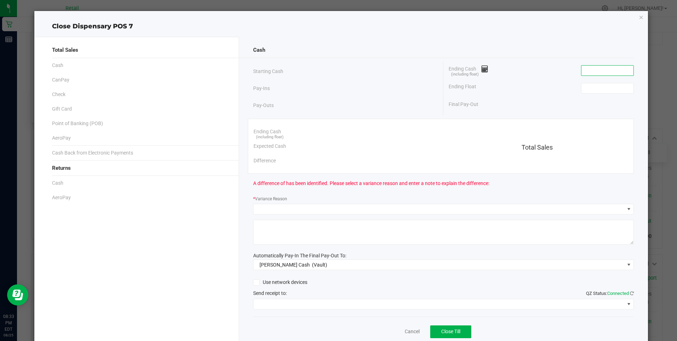
click at [581, 70] on input at bounding box center [607, 71] width 52 height 10
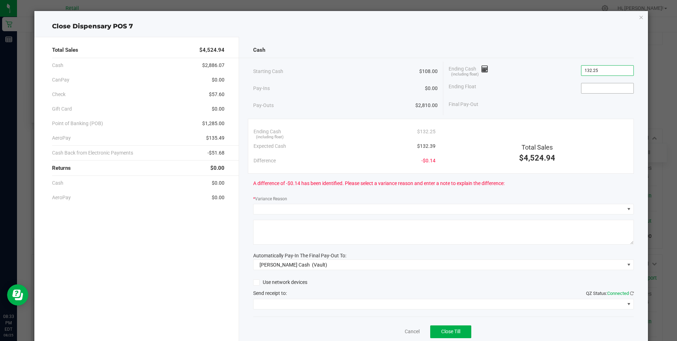
type input "$132.25"
click at [585, 88] on input at bounding box center [607, 88] width 52 height 10
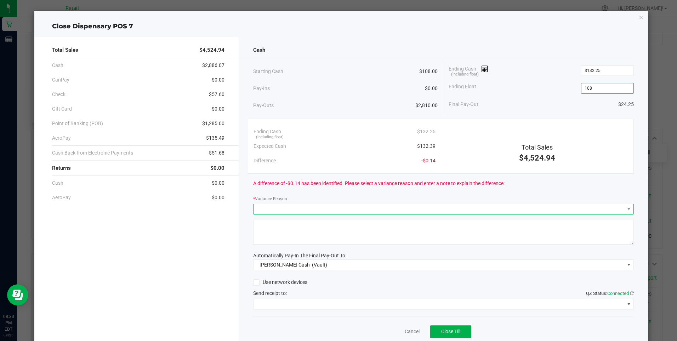
type input "$108.00"
click at [256, 209] on span at bounding box center [439, 209] width 371 height 10
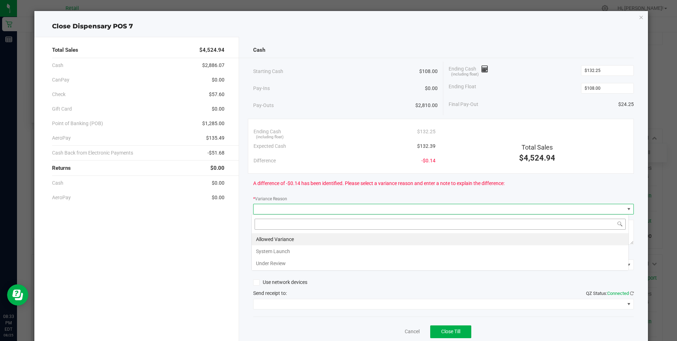
scroll to position [11, 377]
click at [277, 237] on li "Allowed Variance" at bounding box center [440, 239] width 377 height 12
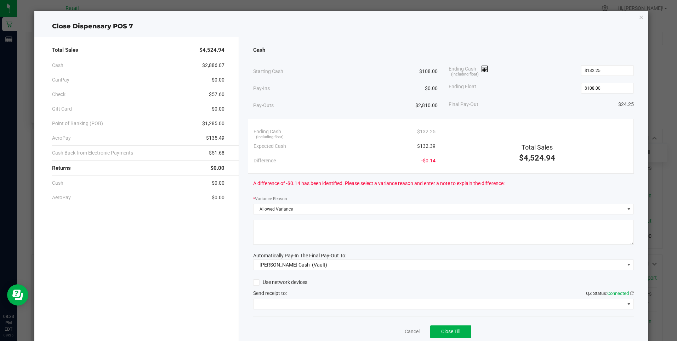
drag, startPoint x: 277, startPoint y: 239, endPoint x: 273, endPoint y: 237, distance: 4.8
click at [277, 239] on textarea at bounding box center [443, 232] width 381 height 25
type textarea "mg"
click at [283, 301] on span at bounding box center [439, 304] width 371 height 10
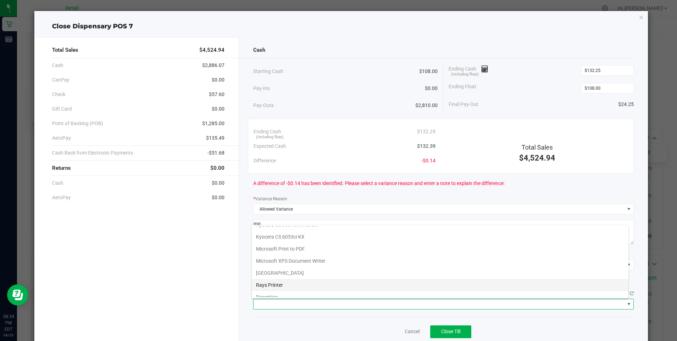
scroll to position [110, 0]
click at [299, 289] on Cutter "Star TSP143IIILAN Cutter" at bounding box center [440, 291] width 377 height 12
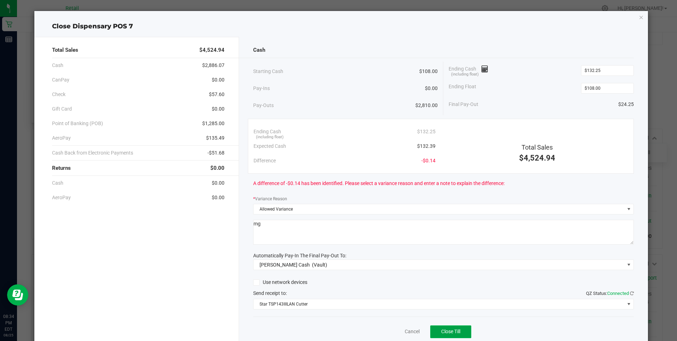
click at [444, 330] on span "Close Till" at bounding box center [450, 331] width 19 height 6
click at [392, 329] on link "Dismiss" at bounding box center [396, 331] width 17 height 7
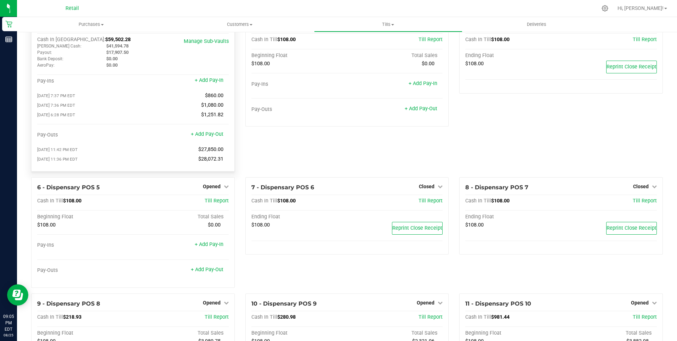
scroll to position [0, 0]
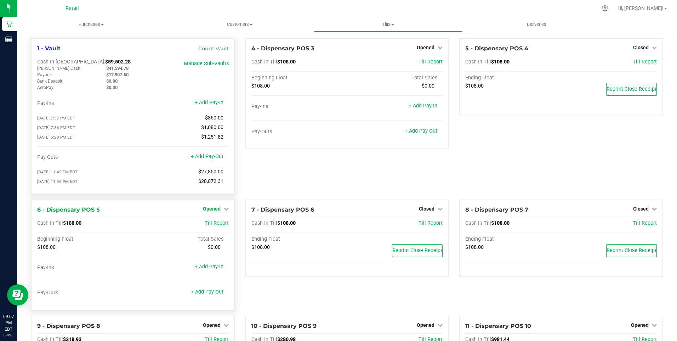
click at [214, 211] on span "Opened" at bounding box center [212, 209] width 18 height 6
click at [209, 224] on link "Close Till" at bounding box center [212, 223] width 19 height 6
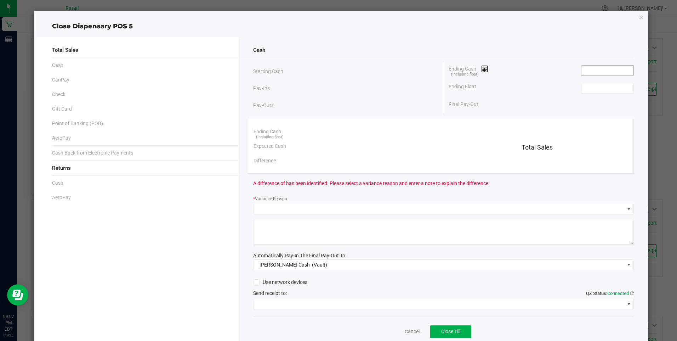
click at [582, 73] on input at bounding box center [607, 71] width 52 height 10
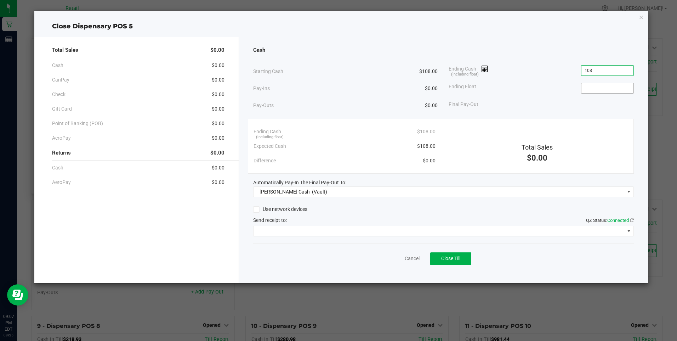
type input "$108.00"
click at [584, 88] on input at bounding box center [607, 88] width 52 height 10
type input "$108.00"
click at [445, 256] on span "Close Till" at bounding box center [450, 258] width 19 height 6
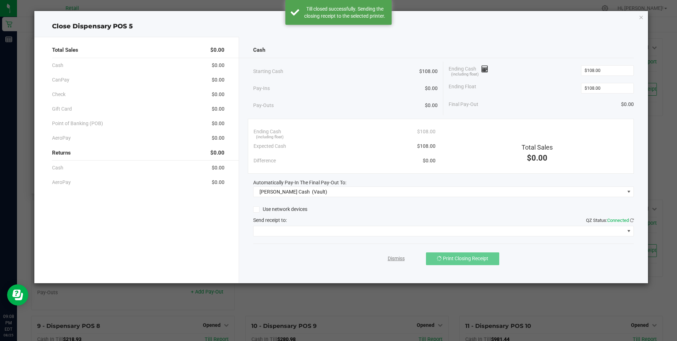
click at [389, 257] on link "Dismiss" at bounding box center [396, 258] width 17 height 7
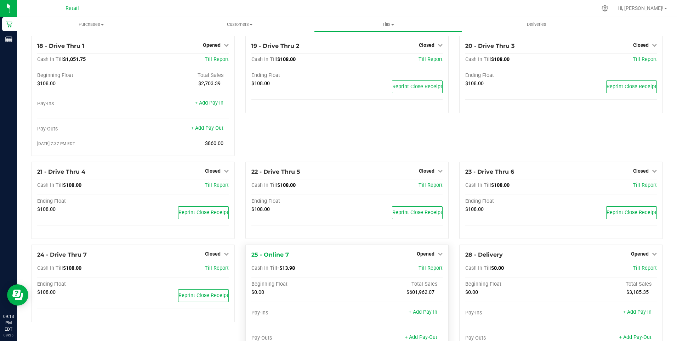
scroll to position [602, 0]
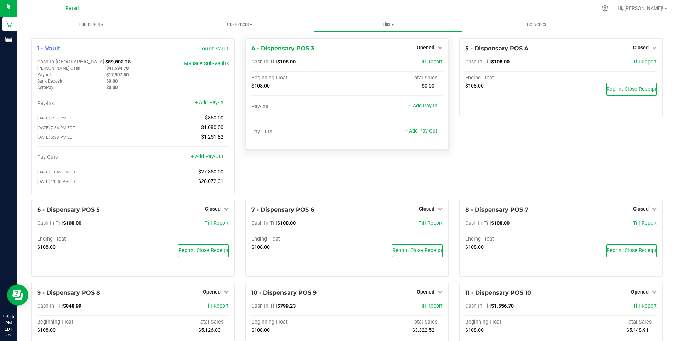
click at [428, 44] on div "Opened" at bounding box center [430, 47] width 26 height 8
click at [425, 46] on span "Opened" at bounding box center [426, 48] width 18 height 6
drag, startPoint x: 425, startPoint y: 46, endPoint x: 421, endPoint y: 60, distance: 14.9
click at [421, 60] on link "Close Till" at bounding box center [426, 62] width 19 height 6
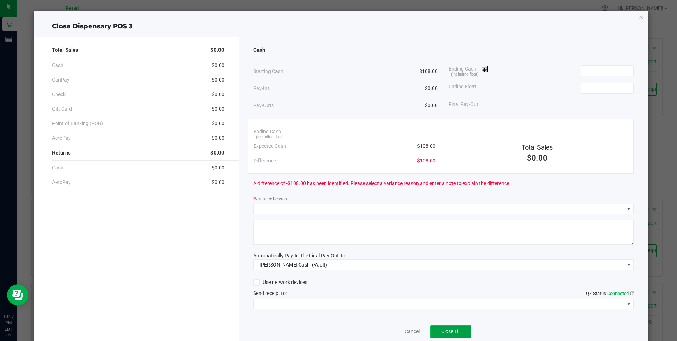
drag, startPoint x: 453, startPoint y: 326, endPoint x: 457, endPoint y: 330, distance: 5.3
click at [454, 328] on button "Close Till" at bounding box center [450, 331] width 41 height 13
click at [581, 70] on input at bounding box center [607, 71] width 52 height 10
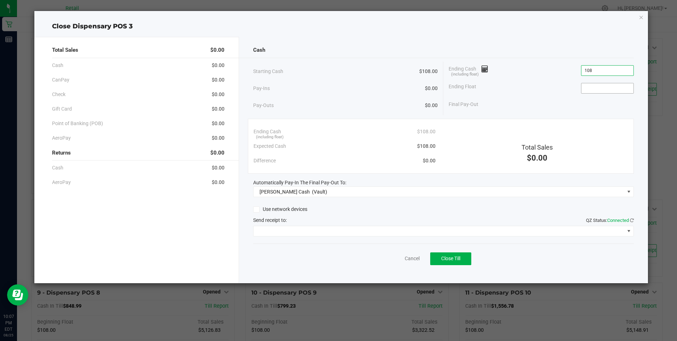
type input "$108.00"
click at [586, 90] on input at bounding box center [607, 88] width 52 height 10
type input "$108.00"
click at [456, 255] on span "Close Till" at bounding box center [450, 258] width 19 height 6
click at [395, 256] on link "Dismiss" at bounding box center [396, 258] width 17 height 7
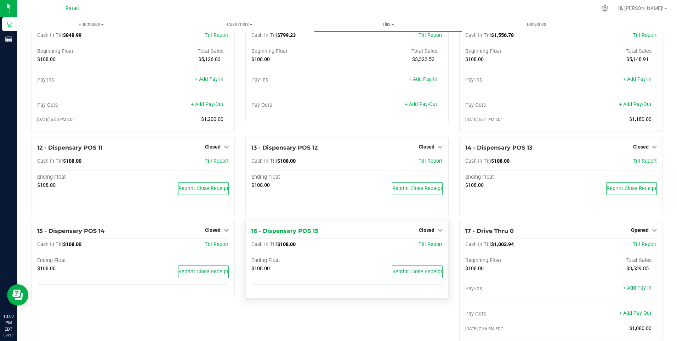
scroll to position [283, 0]
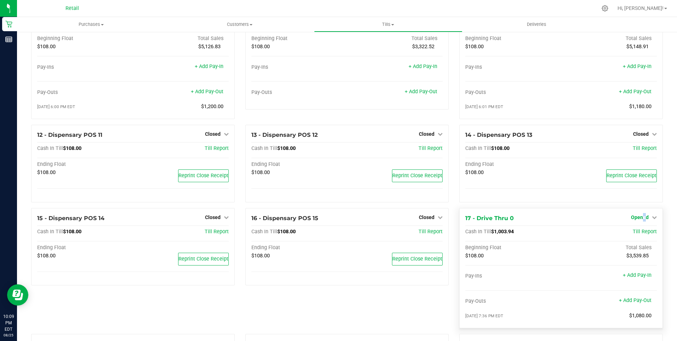
click at [640, 219] on span "Opened" at bounding box center [640, 217] width 18 height 6
drag, startPoint x: 640, startPoint y: 219, endPoint x: 631, endPoint y: 236, distance: 18.8
click at [631, 234] on link "Close Till" at bounding box center [640, 232] width 19 height 6
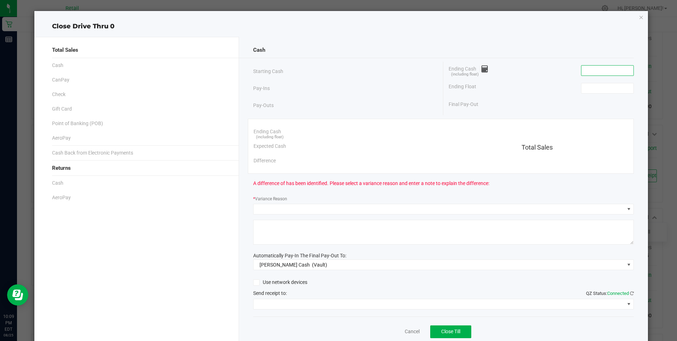
click at [581, 68] on input at bounding box center [607, 71] width 52 height 10
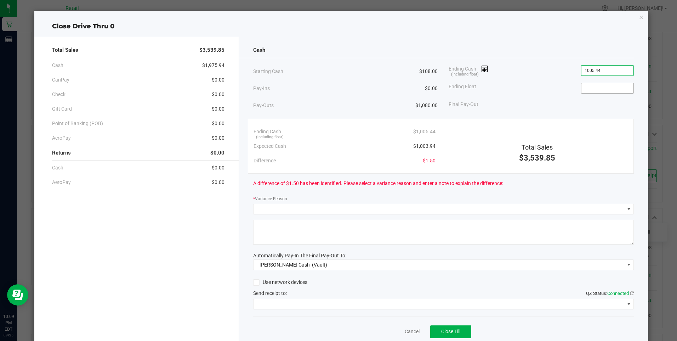
type input "$1,005.44"
click at [581, 86] on input at bounding box center [607, 88] width 52 height 10
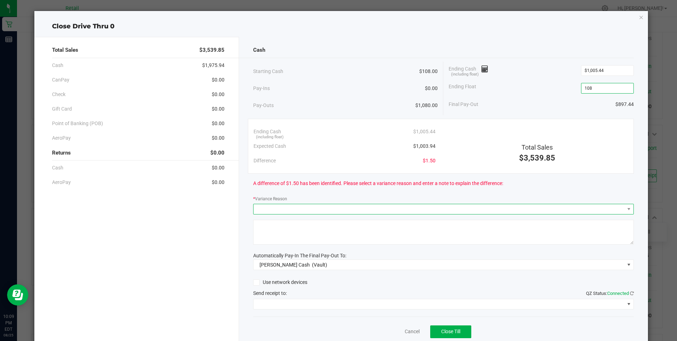
type input "$108.00"
click at [267, 207] on span at bounding box center [439, 209] width 371 height 10
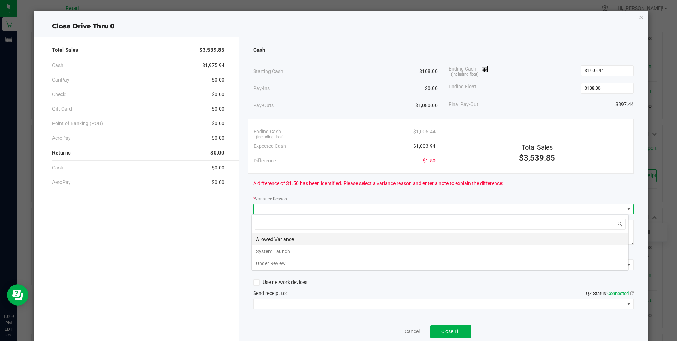
scroll to position [11, 377]
click at [280, 235] on li "Allowed Variance" at bounding box center [440, 239] width 377 height 12
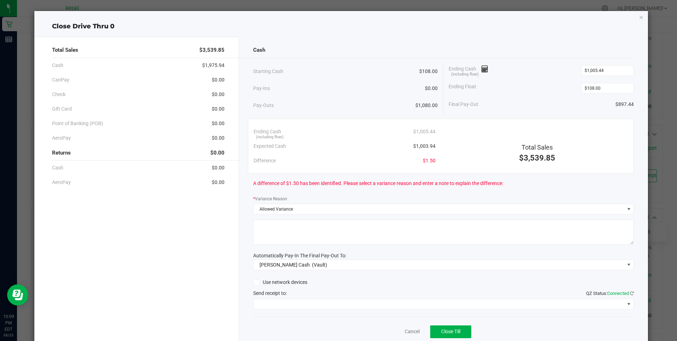
click at [273, 234] on textarea at bounding box center [443, 232] width 381 height 25
type textarea "mg"
click at [290, 302] on span at bounding box center [439, 304] width 371 height 10
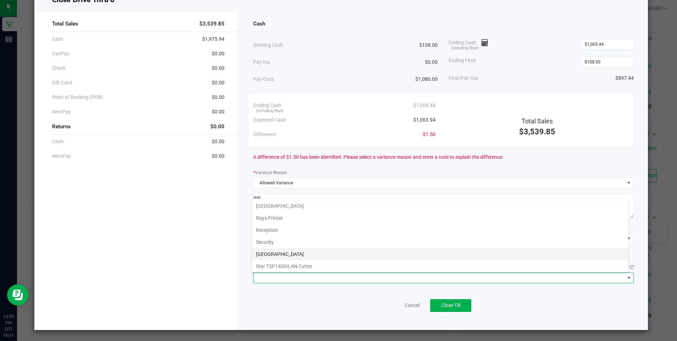
scroll to position [110, 0]
click at [300, 264] on Cutter "Star TSP143IIILAN Cutter" at bounding box center [440, 264] width 377 height 12
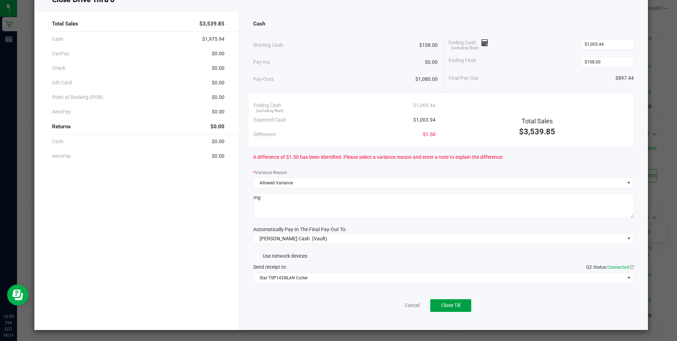
click at [445, 303] on span "Close Till" at bounding box center [450, 305] width 19 height 6
drag, startPoint x: 403, startPoint y: 307, endPoint x: 398, endPoint y: 308, distance: 4.7
click at [399, 308] on div "Dismiss Reprint Closing Receipt" at bounding box center [443, 303] width 381 height 27
click at [393, 303] on link "Dismiss" at bounding box center [396, 304] width 17 height 7
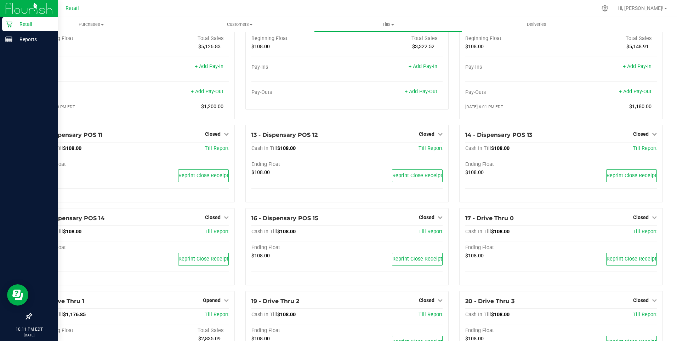
click at [9, 22] on icon at bounding box center [8, 24] width 7 height 7
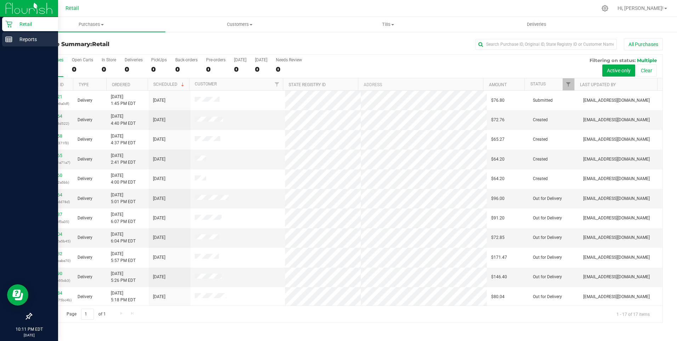
click at [15, 36] on p "Reports" at bounding box center [33, 39] width 42 height 8
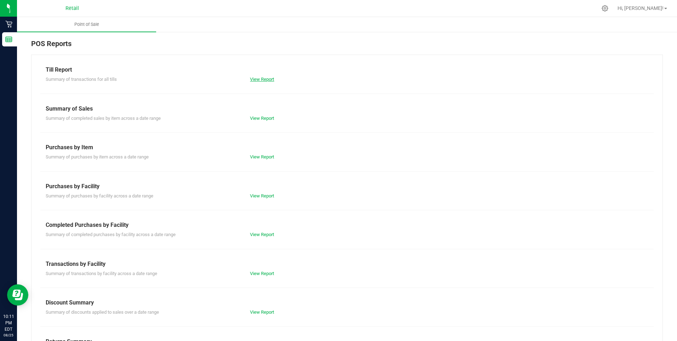
click at [263, 78] on link "View Report" at bounding box center [262, 78] width 24 height 5
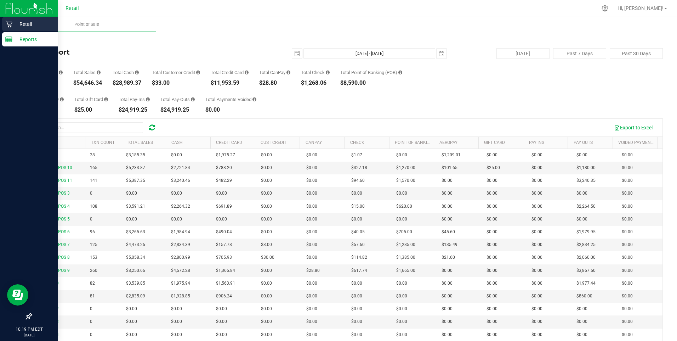
click at [36, 21] on p "Retail" at bounding box center [33, 24] width 42 height 8
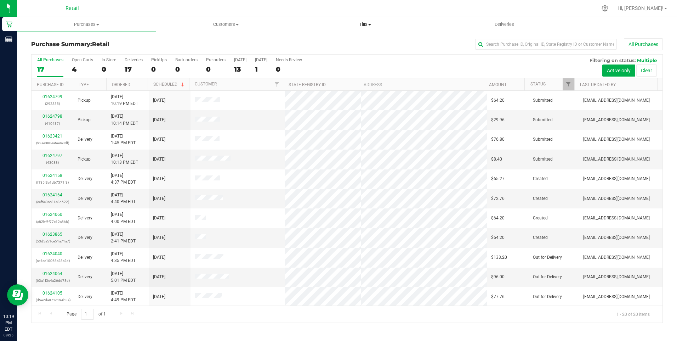
click at [371, 24] on span at bounding box center [369, 24] width 3 height 1
click at [321, 40] on span "Manage tills" at bounding box center [320, 43] width 48 height 6
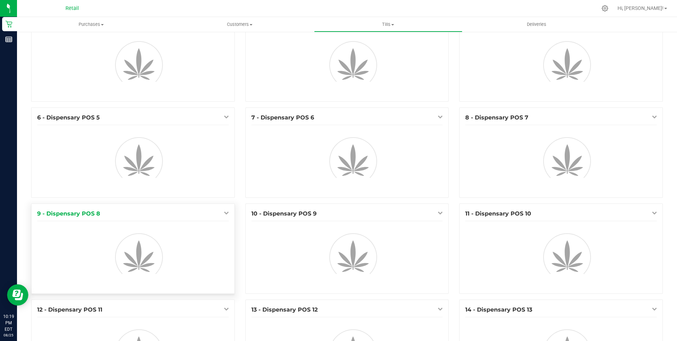
scroll to position [106, 0]
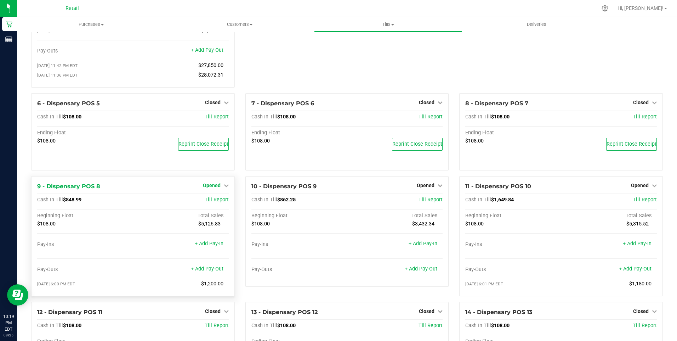
click at [211, 187] on span "Opened" at bounding box center [212, 185] width 18 height 6
click at [207, 200] on link "Close Till" at bounding box center [212, 200] width 19 height 6
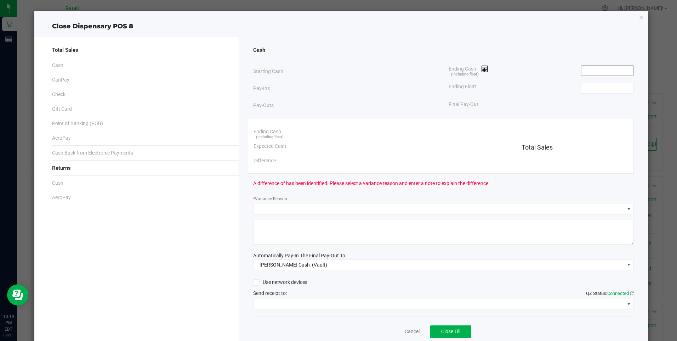
click at [584, 68] on input at bounding box center [607, 71] width 52 height 10
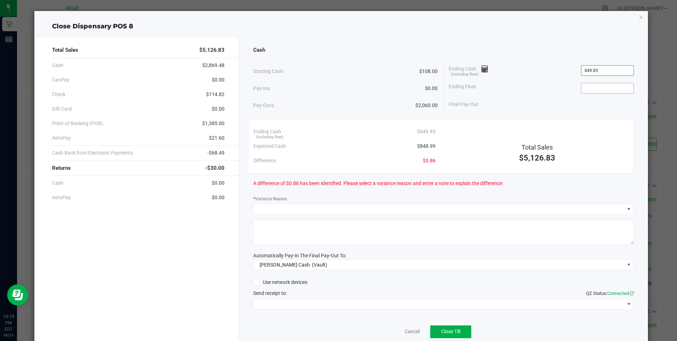
type input "$849.85"
click at [581, 87] on input at bounding box center [607, 88] width 52 height 10
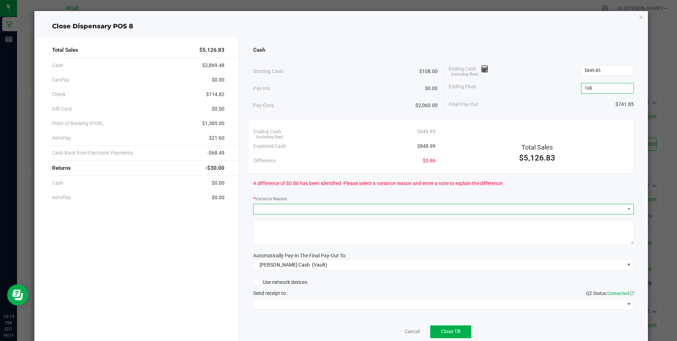
type input "$108.00"
click at [269, 208] on span at bounding box center [439, 209] width 371 height 10
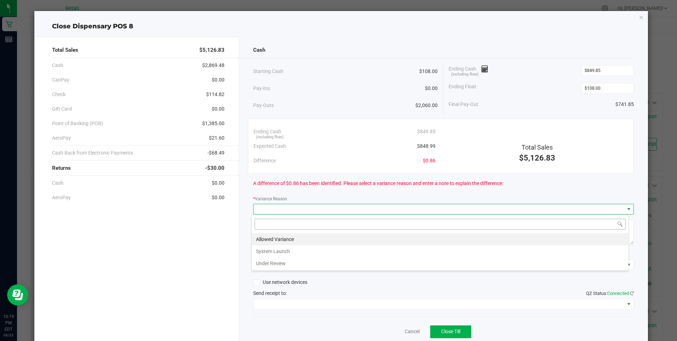
scroll to position [11, 377]
click at [278, 237] on li "Allowed Variance" at bounding box center [440, 239] width 377 height 12
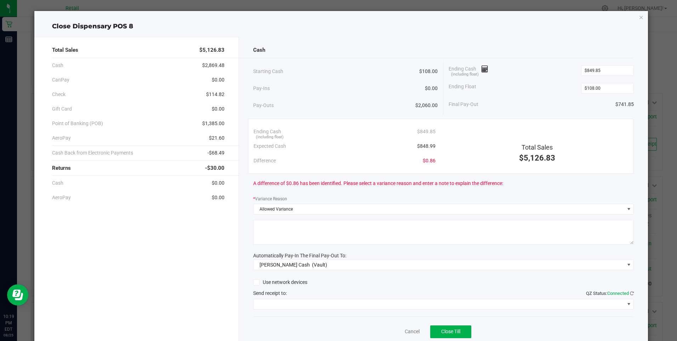
click at [278, 237] on textarea at bounding box center [443, 232] width 381 height 25
type textarea "mg"
click at [299, 301] on span at bounding box center [439, 304] width 371 height 10
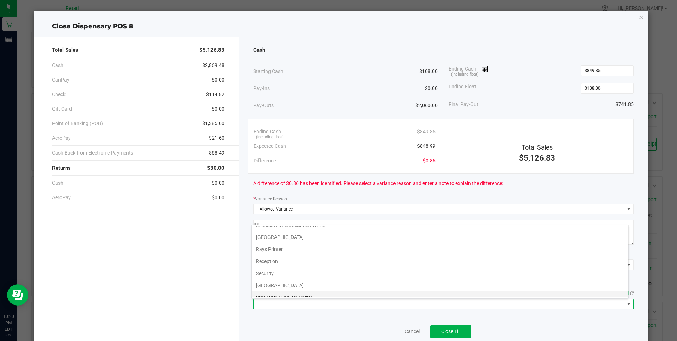
scroll to position [110, 0]
click at [304, 291] on Cutter "Star TSP143IIILAN Cutter" at bounding box center [440, 291] width 377 height 12
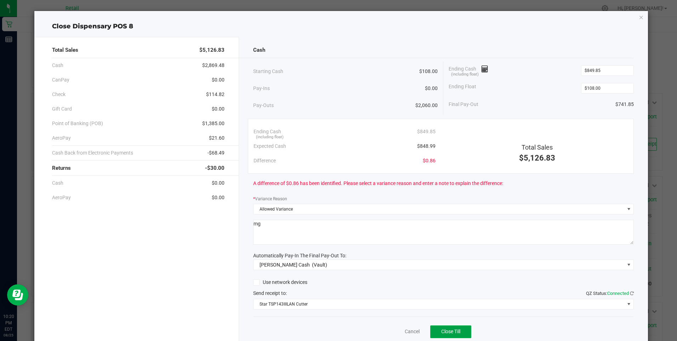
click at [442, 327] on button "Close Till" at bounding box center [450, 331] width 41 height 13
click at [391, 326] on div "Dismiss Reprint Closing Receipt" at bounding box center [443, 329] width 381 height 27
click at [391, 328] on div "Dismiss Reprint Closing Receipt" at bounding box center [443, 329] width 381 height 27
click at [391, 328] on link "Dismiss" at bounding box center [396, 331] width 17 height 7
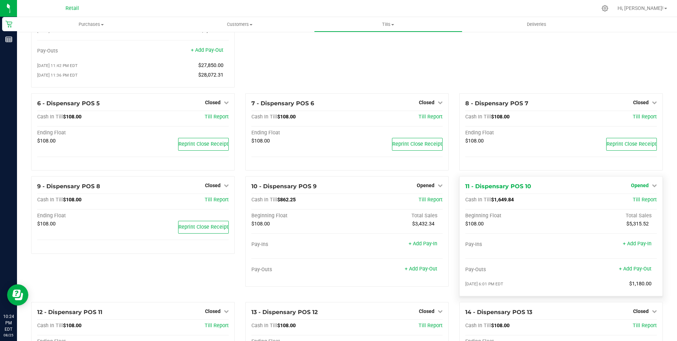
click at [645, 186] on link "Opened" at bounding box center [644, 185] width 26 height 6
click at [639, 202] on link "Close Till" at bounding box center [640, 200] width 19 height 6
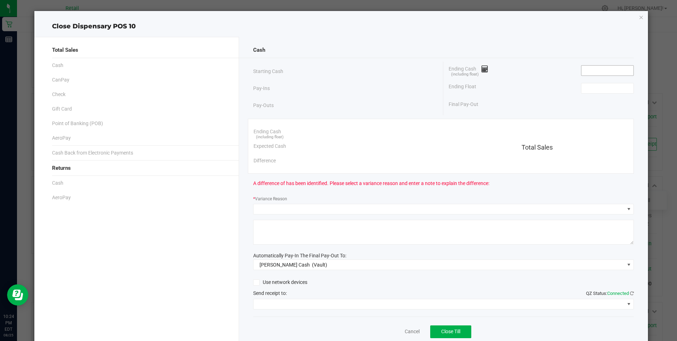
click at [583, 71] on input at bounding box center [607, 71] width 52 height 10
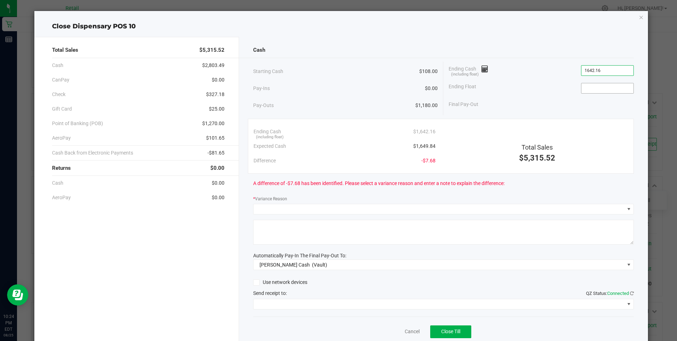
type input "$1,642.16"
click at [583, 88] on input at bounding box center [607, 88] width 52 height 10
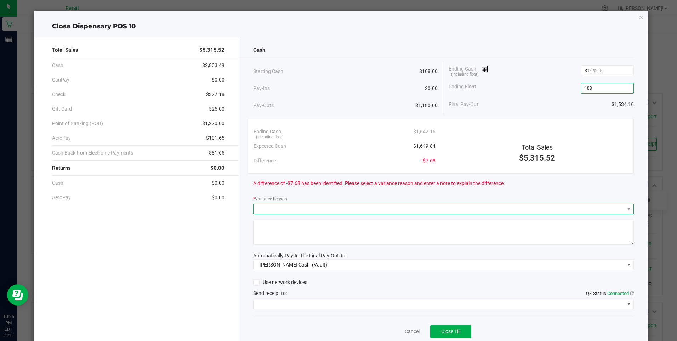
type input "$108.00"
drag, startPoint x: 263, startPoint y: 209, endPoint x: 257, endPoint y: 206, distance: 6.2
click at [263, 208] on span at bounding box center [439, 209] width 371 height 10
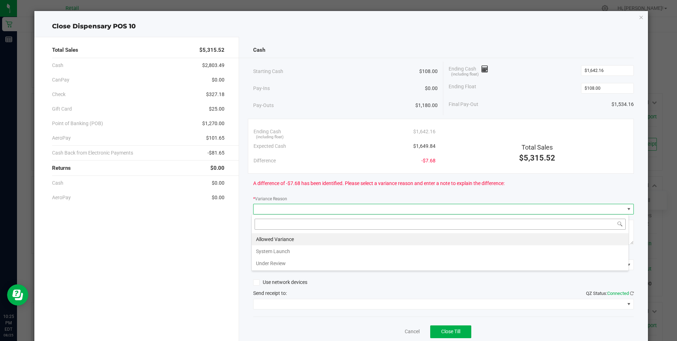
scroll to position [11, 377]
click at [274, 235] on li "Allowed Variance" at bounding box center [440, 239] width 377 height 12
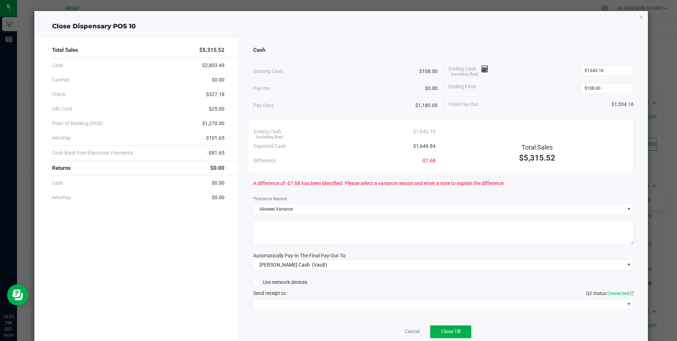
click at [274, 245] on div at bounding box center [443, 233] width 381 height 27
click at [258, 236] on textarea at bounding box center [443, 232] width 381 height 25
type textarea "mg"
click at [296, 304] on span at bounding box center [439, 304] width 371 height 10
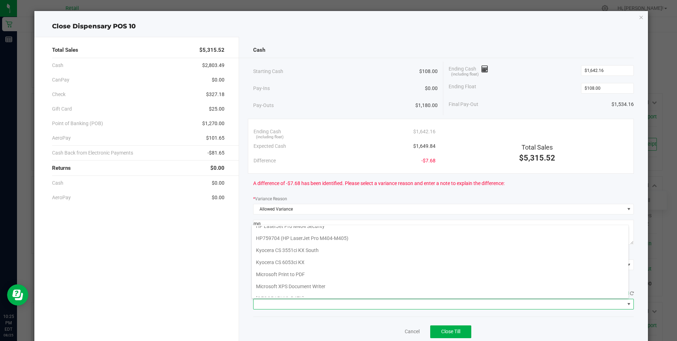
scroll to position [110, 0]
drag, startPoint x: 299, startPoint y: 287, endPoint x: 302, endPoint y: 290, distance: 4.3
click at [301, 289] on Cutter "Star TSP143IIILAN Cutter" at bounding box center [440, 291] width 377 height 12
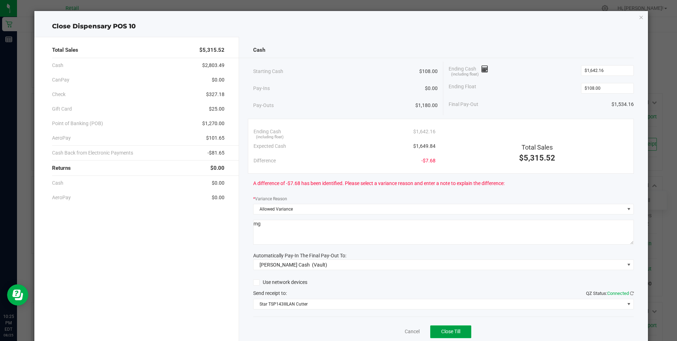
click at [443, 328] on button "Close Till" at bounding box center [450, 331] width 41 height 13
click at [394, 329] on link "Dismiss" at bounding box center [396, 331] width 17 height 7
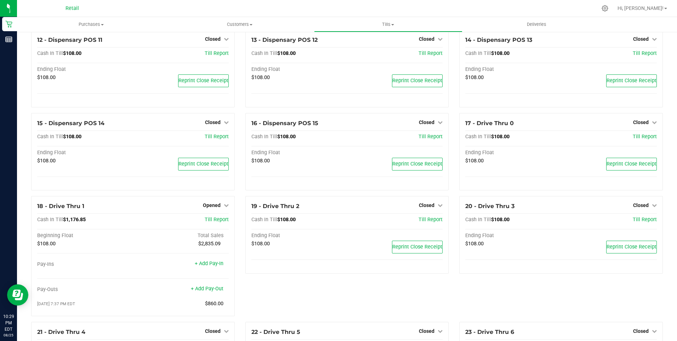
scroll to position [425, 0]
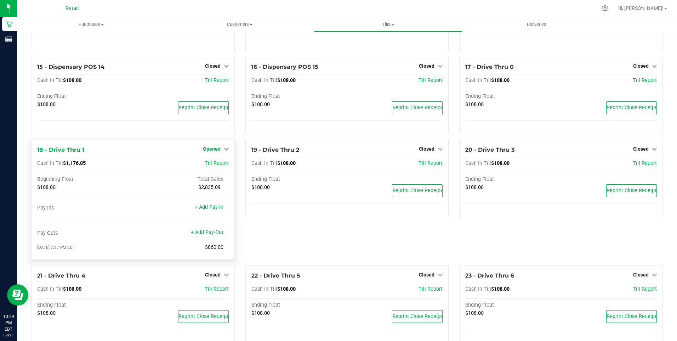
click at [214, 150] on span "Opened" at bounding box center [212, 149] width 18 height 6
click at [215, 164] on link "Close Till" at bounding box center [212, 164] width 19 height 6
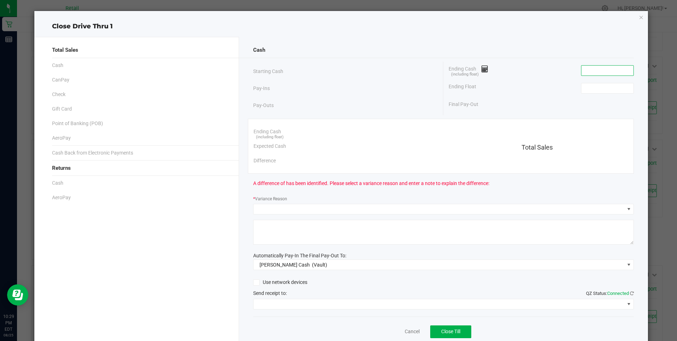
click at [581, 70] on input at bounding box center [607, 71] width 52 height 10
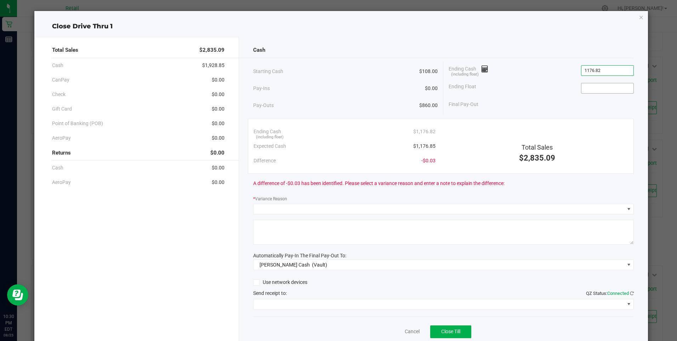
type input "$1,176.82"
click at [582, 90] on input at bounding box center [607, 88] width 52 height 10
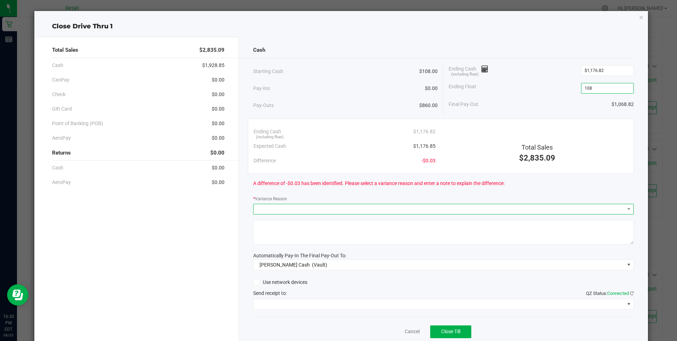
type input "$108.00"
click at [268, 207] on span at bounding box center [439, 209] width 371 height 10
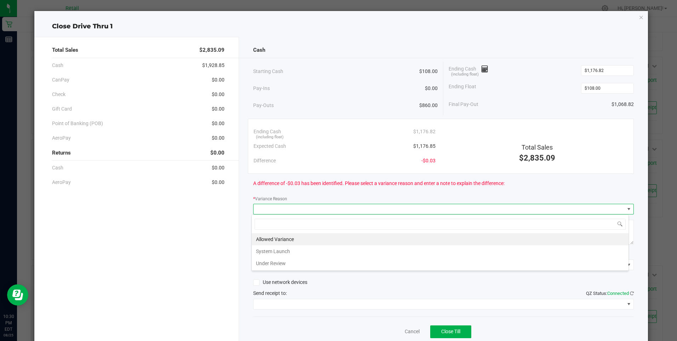
scroll to position [11, 377]
click at [281, 233] on li "Allowed Variance" at bounding box center [440, 239] width 377 height 12
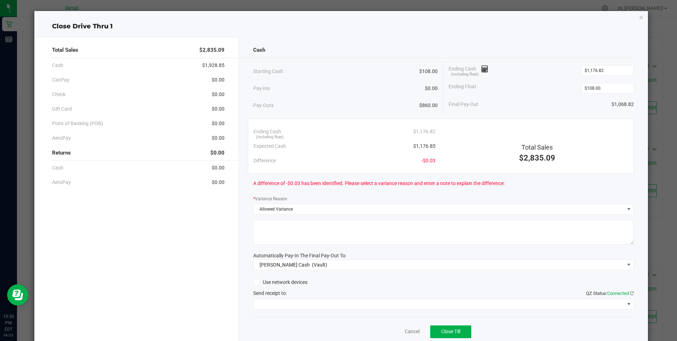
click at [273, 234] on textarea at bounding box center [443, 232] width 381 height 25
type textarea "mg"
click at [307, 301] on span at bounding box center [439, 304] width 371 height 10
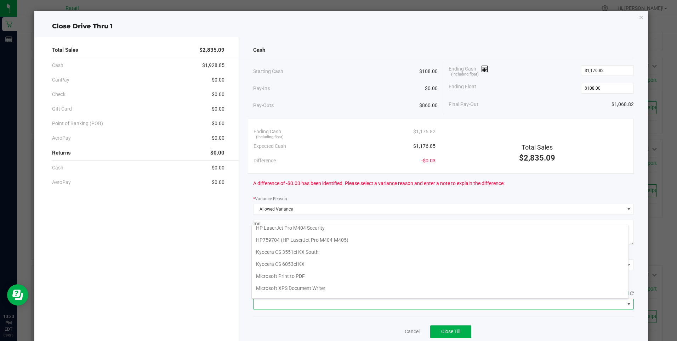
scroll to position [110, 0]
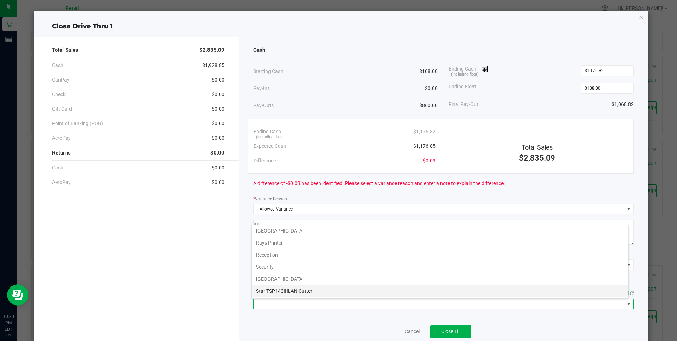
click at [312, 290] on Cutter "Star TSP143IIILAN Cutter" at bounding box center [440, 291] width 377 height 12
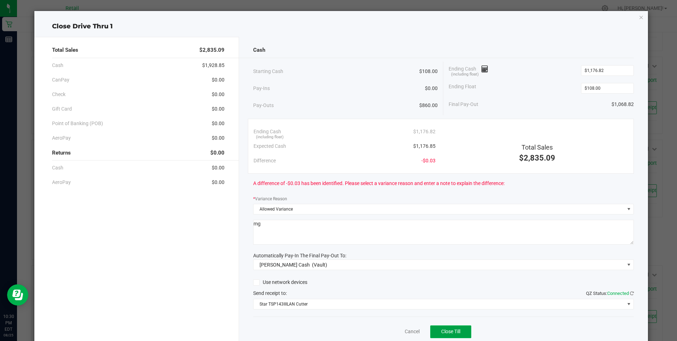
click at [446, 330] on span "Close Till" at bounding box center [450, 331] width 19 height 6
click at [396, 329] on link "Dismiss" at bounding box center [396, 331] width 17 height 7
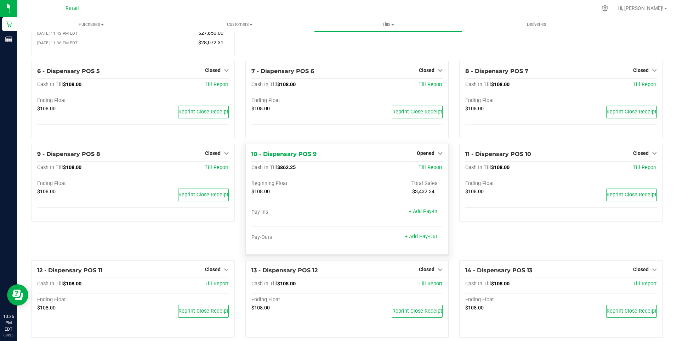
scroll to position [127, 0]
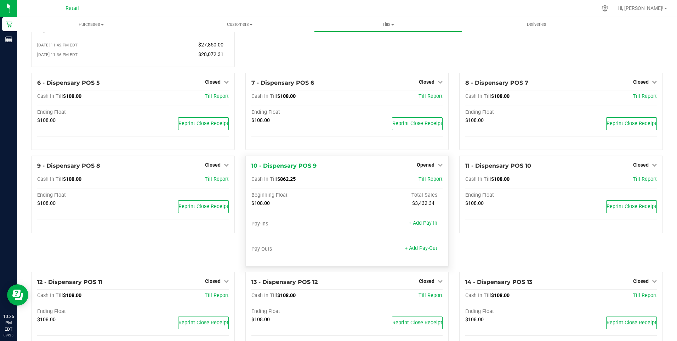
drag, startPoint x: 434, startPoint y: 165, endPoint x: 430, endPoint y: 171, distance: 7.4
click at [433, 165] on link "Opened" at bounding box center [430, 165] width 26 height 6
click at [424, 181] on link "Close Till" at bounding box center [426, 180] width 19 height 6
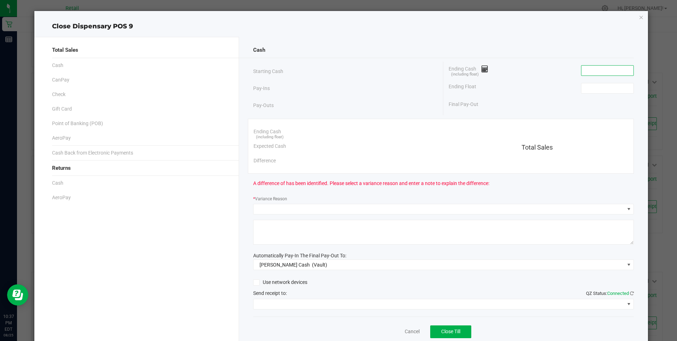
click at [581, 67] on input at bounding box center [607, 71] width 52 height 10
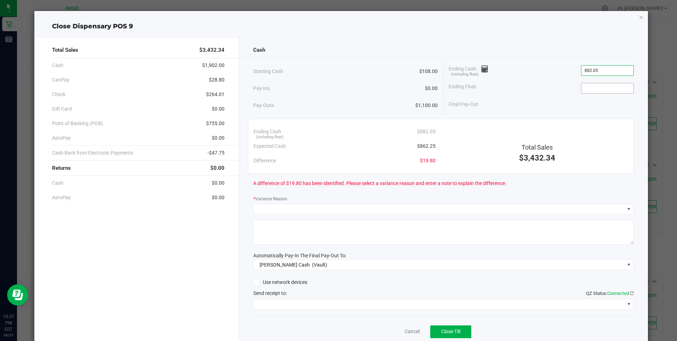
type input "$882.05"
click at [581, 87] on input at bounding box center [607, 88] width 52 height 10
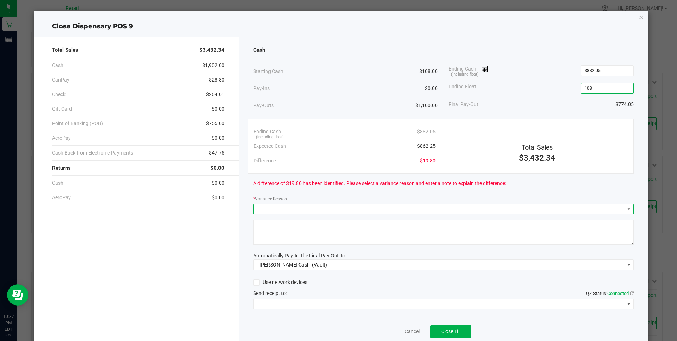
type input "$108.00"
drag, startPoint x: 259, startPoint y: 211, endPoint x: 256, endPoint y: 214, distance: 3.8
click at [256, 214] on span at bounding box center [443, 209] width 381 height 11
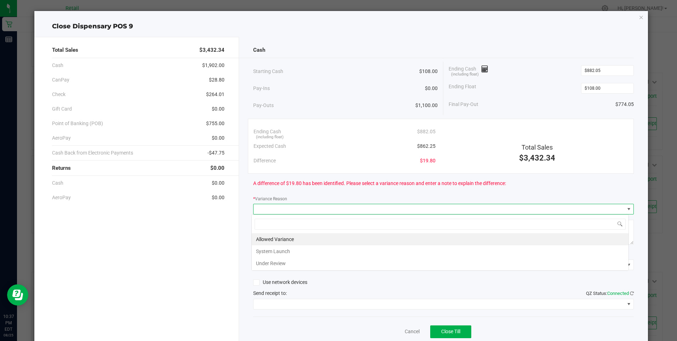
scroll to position [11, 377]
click at [269, 237] on li "Allowed Variance" at bounding box center [440, 239] width 377 height 12
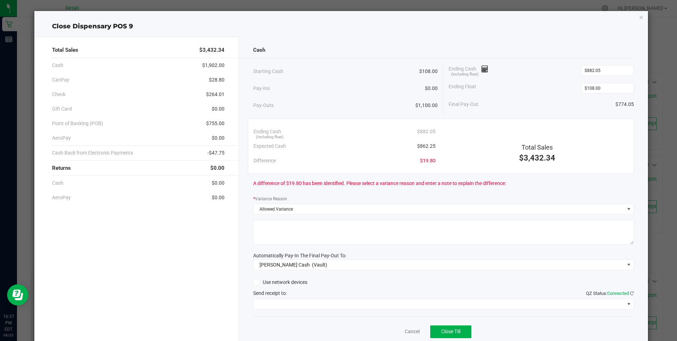
click at [269, 237] on textarea at bounding box center [443, 232] width 381 height 25
type textarea "mg"
click at [314, 301] on span at bounding box center [439, 304] width 371 height 10
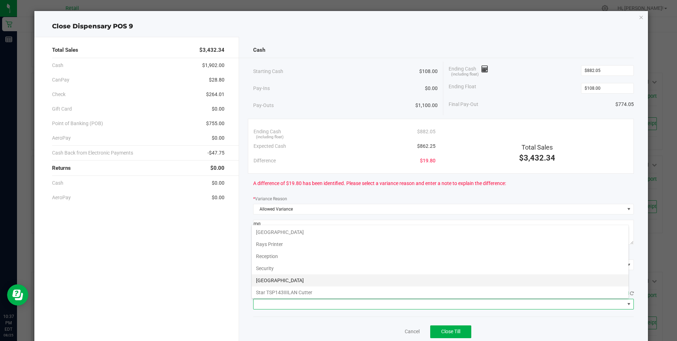
scroll to position [110, 0]
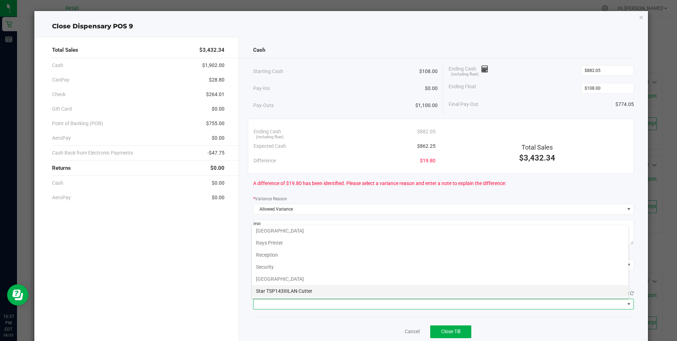
click at [305, 289] on Cutter "Star TSP143IIILAN Cutter" at bounding box center [440, 291] width 377 height 12
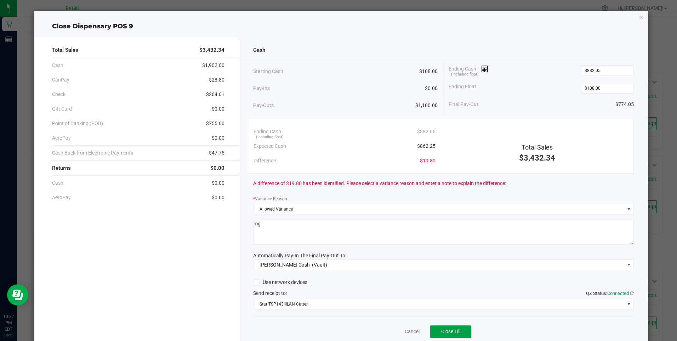
click at [446, 330] on span "Close Till" at bounding box center [450, 331] width 19 height 6
click at [391, 326] on div "Dismiss Reprint Closing Receipt" at bounding box center [443, 329] width 381 height 27
click at [393, 329] on link "Dismiss" at bounding box center [396, 331] width 17 height 7
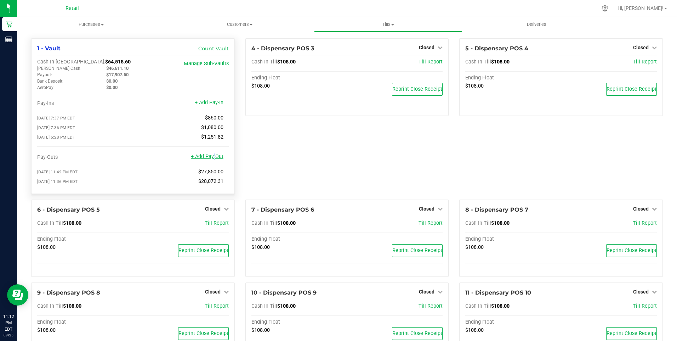
click at [212, 159] on link "+ Add Pay-Out" at bounding box center [207, 156] width 33 height 6
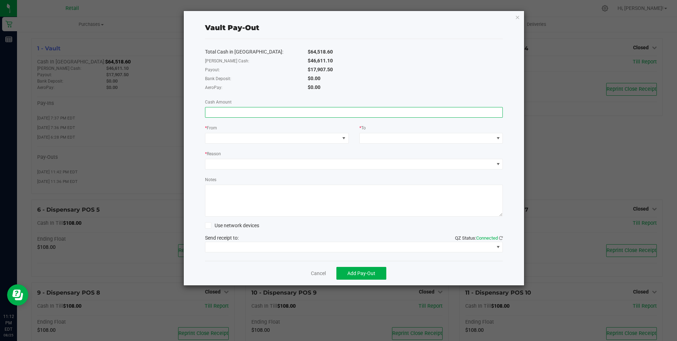
click at [215, 112] on input at bounding box center [353, 112] width 297 height 10
type input "$17,907.50"
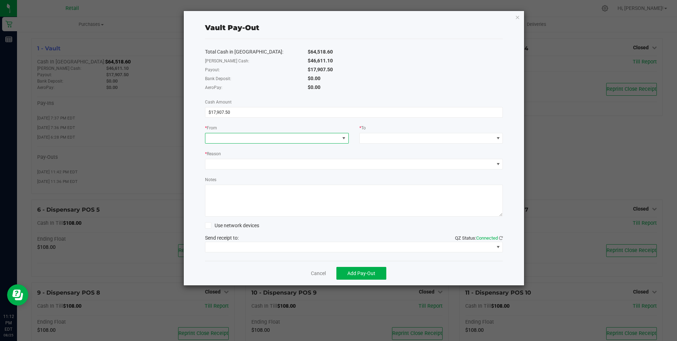
drag, startPoint x: 214, startPoint y: 137, endPoint x: 205, endPoint y: 135, distance: 8.8
click at [213, 136] on span at bounding box center [272, 138] width 134 height 10
click at [211, 136] on div at bounding box center [210, 138] width 5 height 13
click at [209, 134] on div at bounding box center [210, 138] width 5 height 13
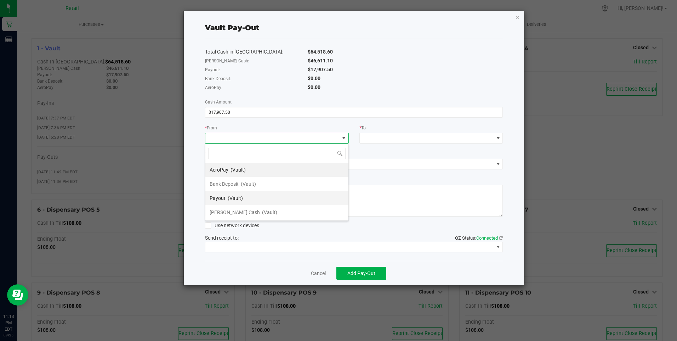
click at [231, 195] on span "(Vault)" at bounding box center [235, 198] width 15 height 6
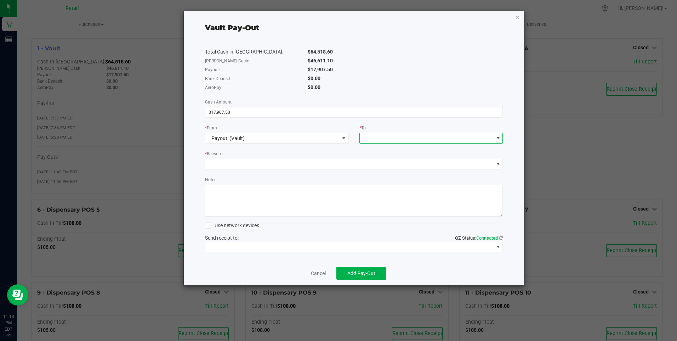
click at [368, 137] on span at bounding box center [427, 138] width 134 height 10
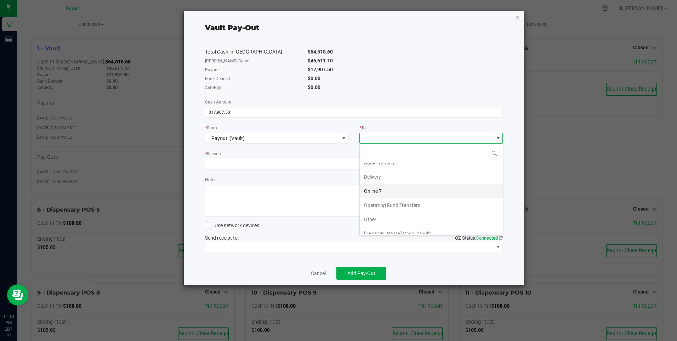
scroll to position [57, 0]
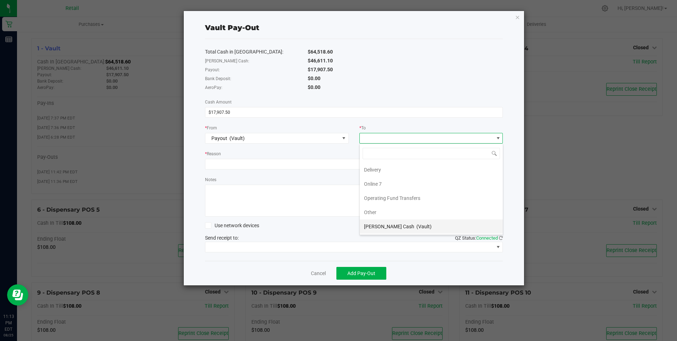
click at [379, 224] on span "Petty Cash" at bounding box center [389, 226] width 50 height 6
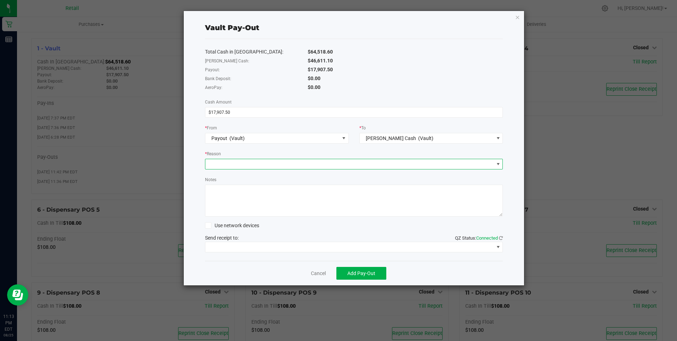
drag, startPoint x: 209, startPoint y: 159, endPoint x: 212, endPoint y: 161, distance: 4.1
click at [210, 159] on span at bounding box center [354, 164] width 298 height 11
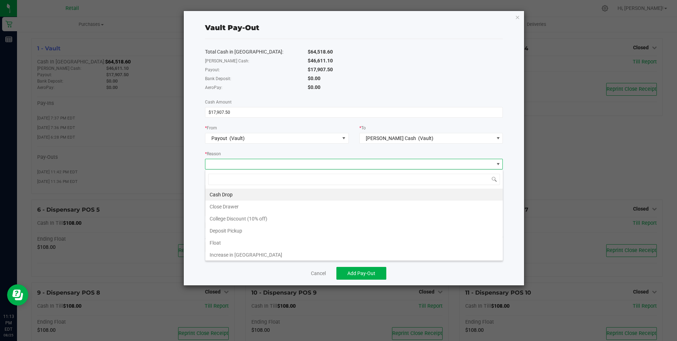
scroll to position [11, 298]
click at [227, 190] on li "Cash Drop" at bounding box center [353, 194] width 297 height 12
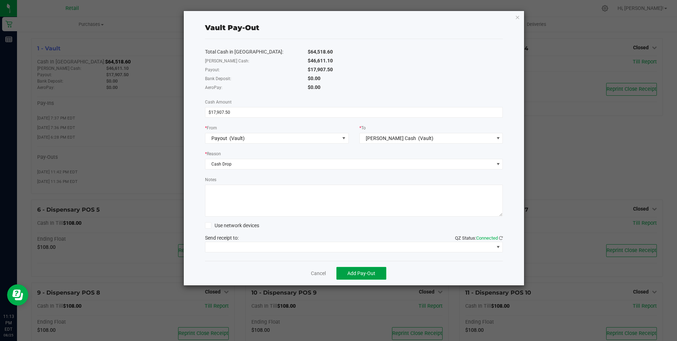
click at [357, 269] on button "Add Pay-Out" at bounding box center [361, 273] width 50 height 13
click at [314, 271] on link "Dismiss" at bounding box center [315, 272] width 17 height 7
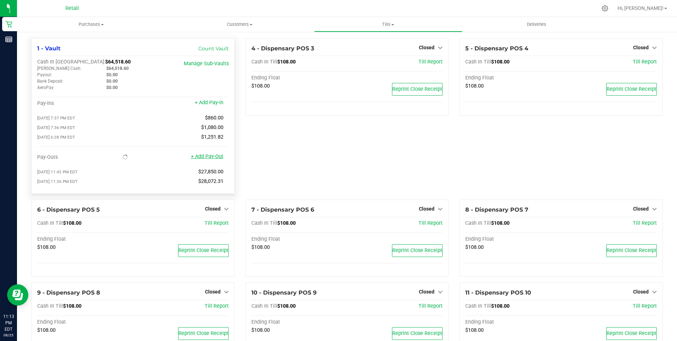
click at [207, 158] on link "+ Add Pay-Out" at bounding box center [207, 156] width 33 height 6
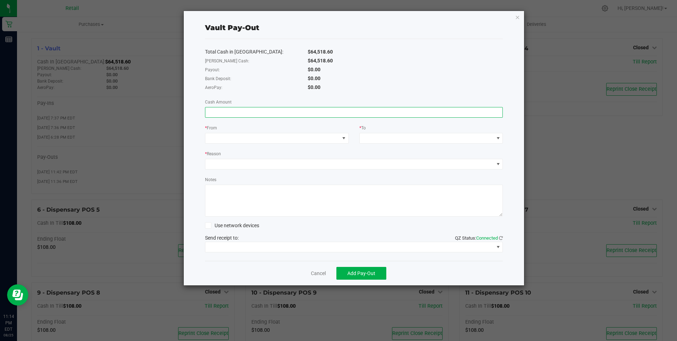
click at [211, 115] on input at bounding box center [353, 112] width 297 height 10
type input "$27,930.00"
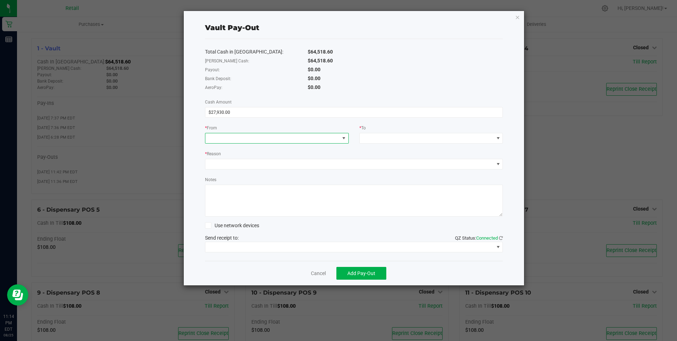
click at [211, 133] on span at bounding box center [277, 138] width 144 height 11
click at [262, 209] on span "(Vault)" at bounding box center [269, 212] width 15 height 6
click at [367, 137] on div at bounding box center [365, 138] width 5 height 13
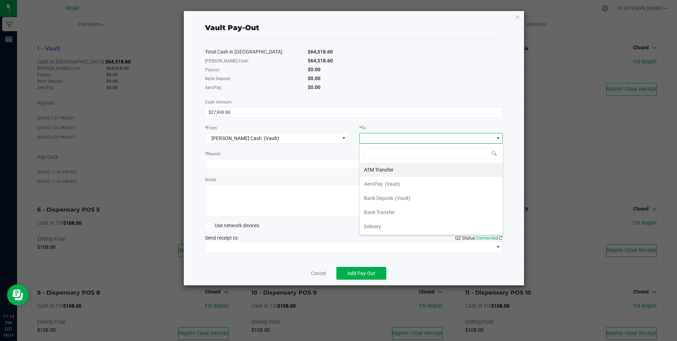
click at [389, 197] on span "Bank Deposit" at bounding box center [378, 198] width 29 height 6
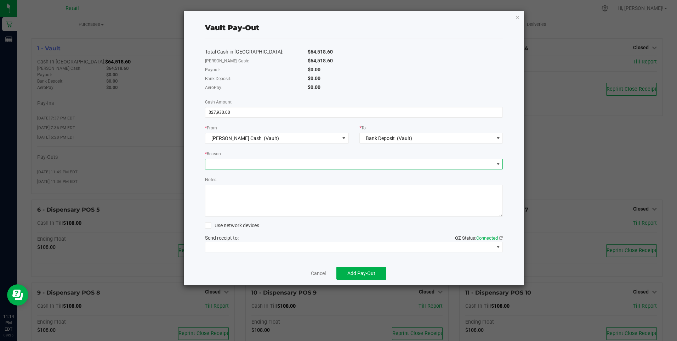
click at [211, 160] on span at bounding box center [349, 164] width 289 height 10
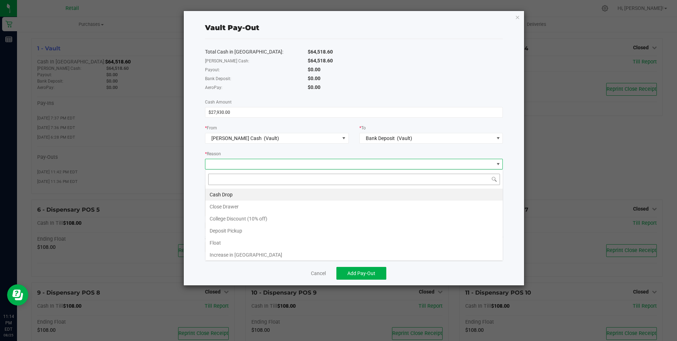
scroll to position [11, 298]
click at [232, 193] on li "Cash Drop" at bounding box center [353, 194] width 297 height 12
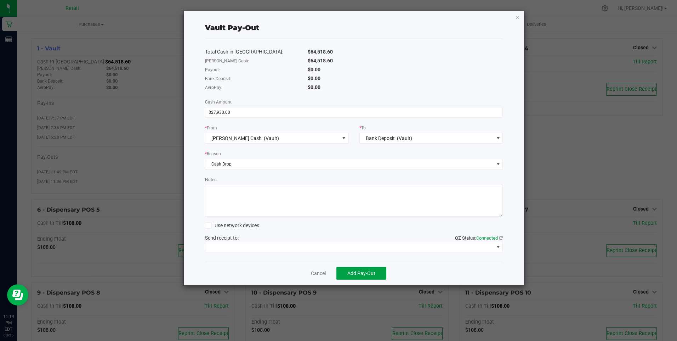
click at [354, 270] on button "Add Pay-Out" at bounding box center [361, 273] width 50 height 13
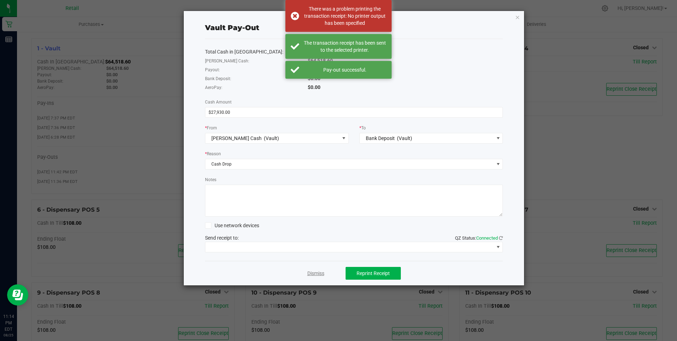
click at [315, 273] on link "Dismiss" at bounding box center [315, 272] width 17 height 7
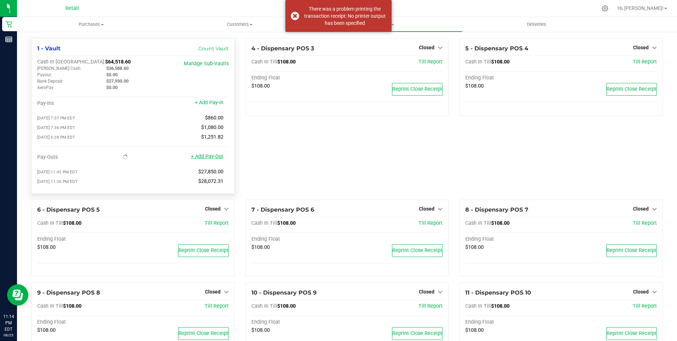
click at [206, 157] on link "+ Add Pay-Out" at bounding box center [207, 156] width 33 height 6
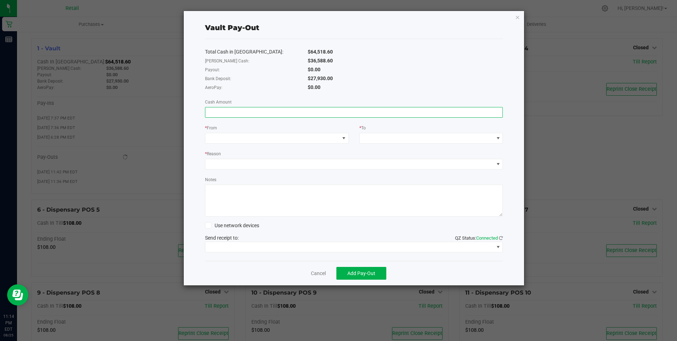
click at [212, 111] on input at bounding box center [353, 112] width 297 height 10
type input "$27,930.00"
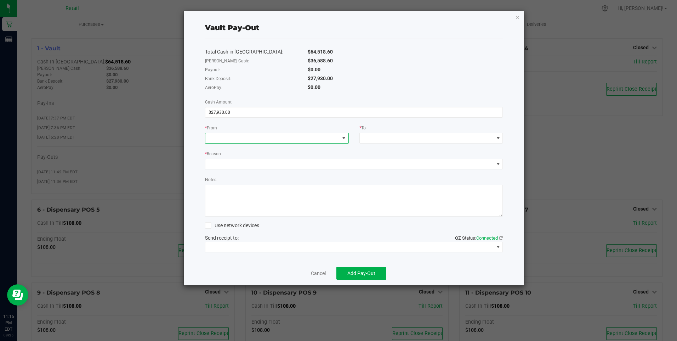
click at [210, 135] on div at bounding box center [210, 138] width 5 height 13
click at [215, 133] on span at bounding box center [272, 138] width 134 height 10
click at [220, 134] on span at bounding box center [272, 138] width 134 height 10
click at [234, 179] on div "Bank Deposit (Vault)" at bounding box center [233, 183] width 46 height 13
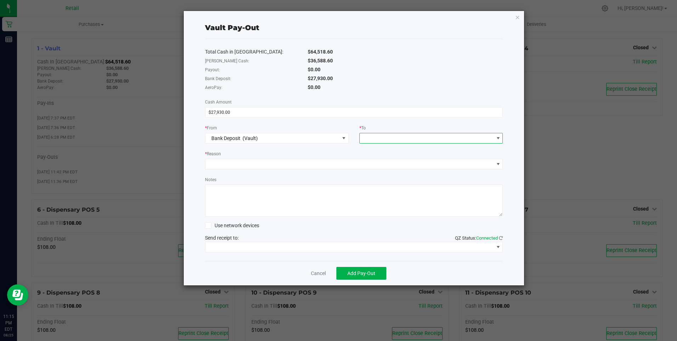
click at [367, 136] on span at bounding box center [427, 138] width 134 height 10
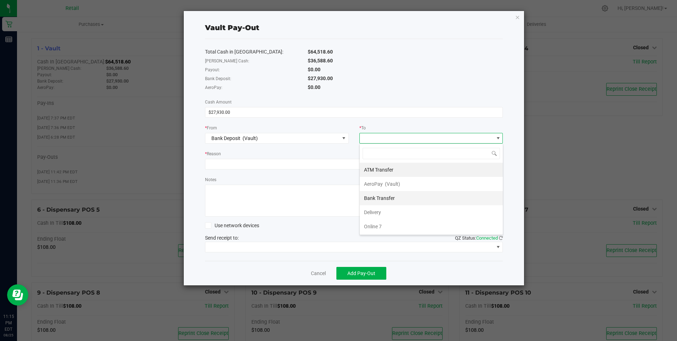
click at [381, 196] on span "Bank Transfer" at bounding box center [379, 198] width 31 height 6
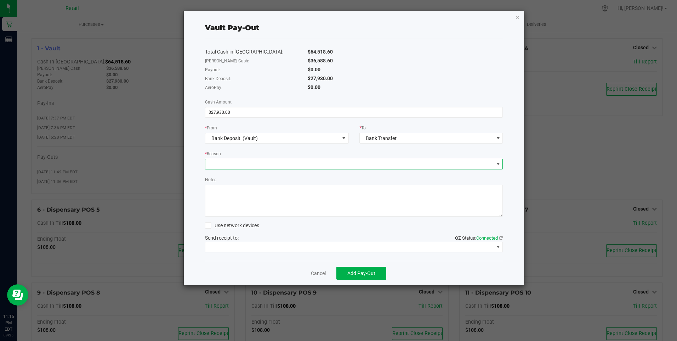
click at [216, 161] on span at bounding box center [349, 164] width 289 height 10
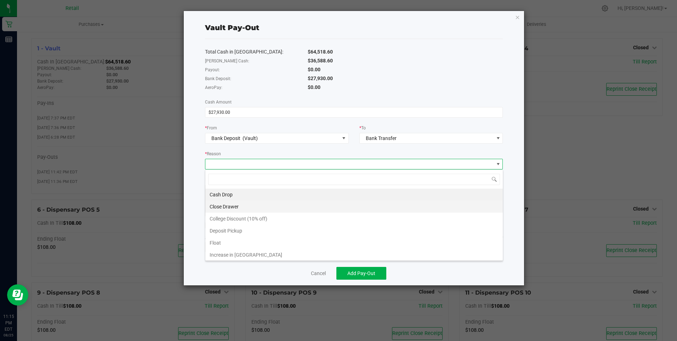
scroll to position [13, 0]
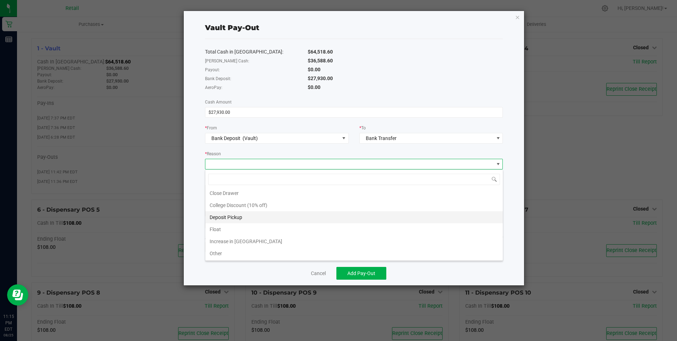
click at [234, 215] on li "Deposit Pickup" at bounding box center [353, 217] width 297 height 12
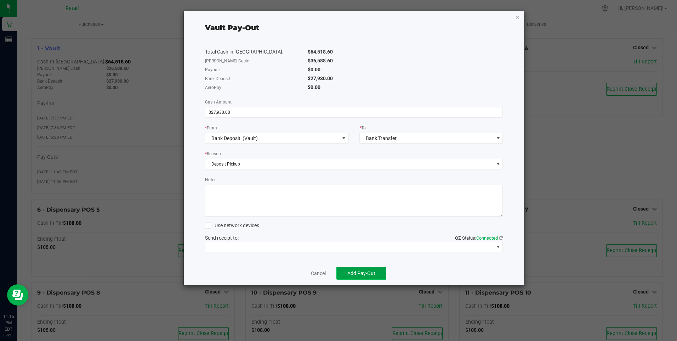
click at [363, 271] on span "Add Pay-Out" at bounding box center [361, 273] width 28 height 6
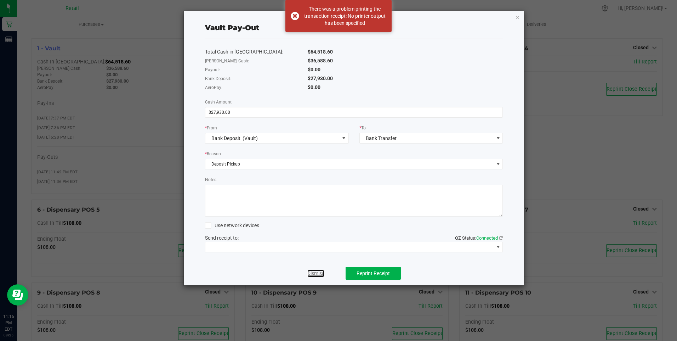
click at [316, 271] on link "Dismiss" at bounding box center [315, 272] width 17 height 7
